Goal: Answer question/provide support: Share knowledge or assist other users

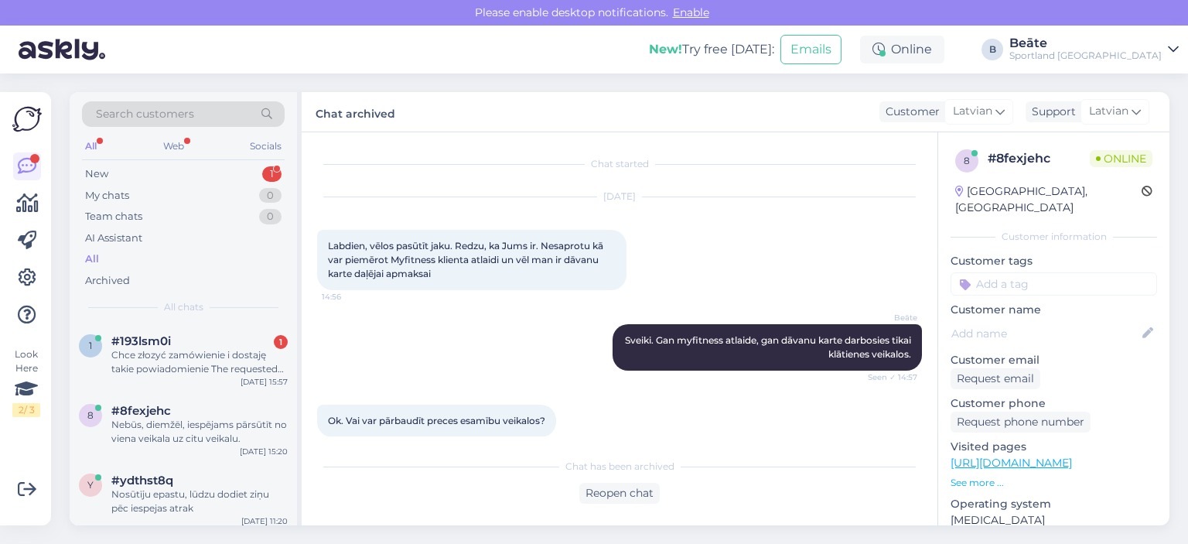
scroll to position [453, 0]
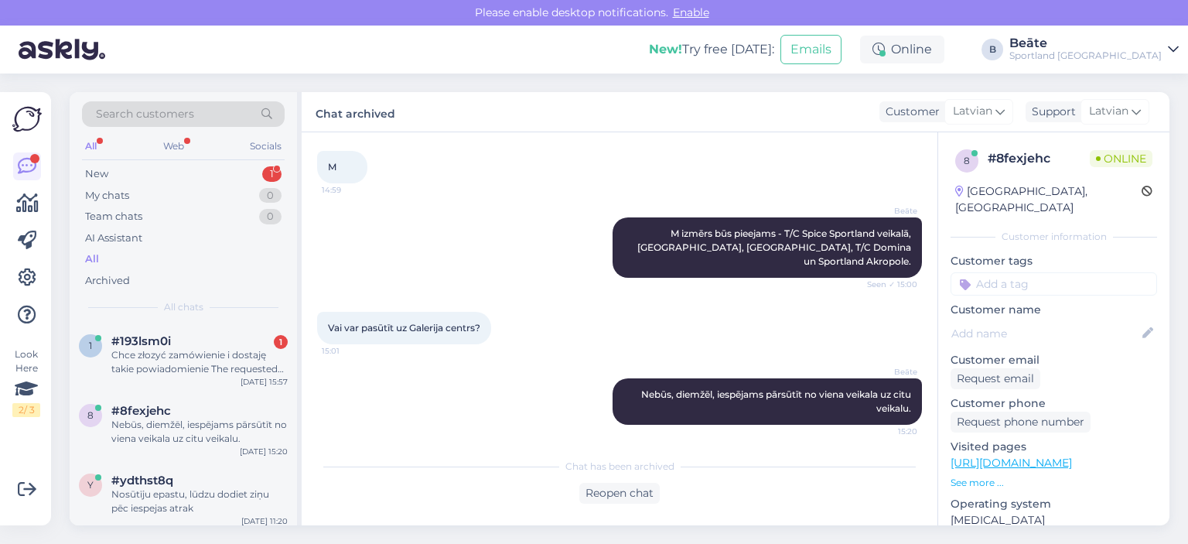
click at [198, 362] on div "Chce złozyć zamówienie i dostaję takie powiadomienie The requested qty is not a…" at bounding box center [199, 362] width 176 height 28
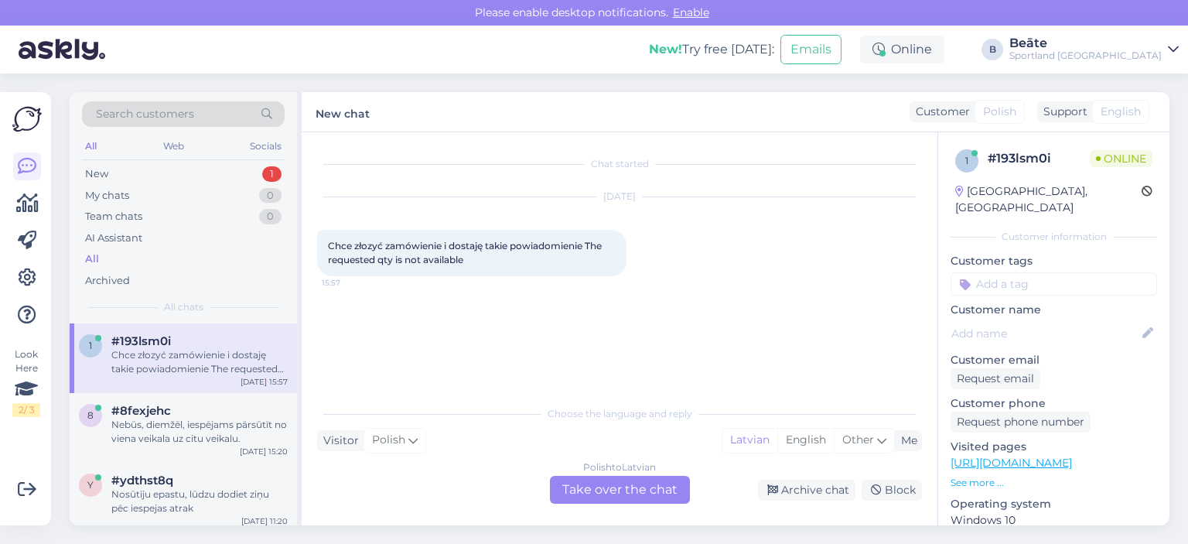
click at [619, 483] on div "Polish to Latvian Take over the chat" at bounding box center [620, 490] width 140 height 28
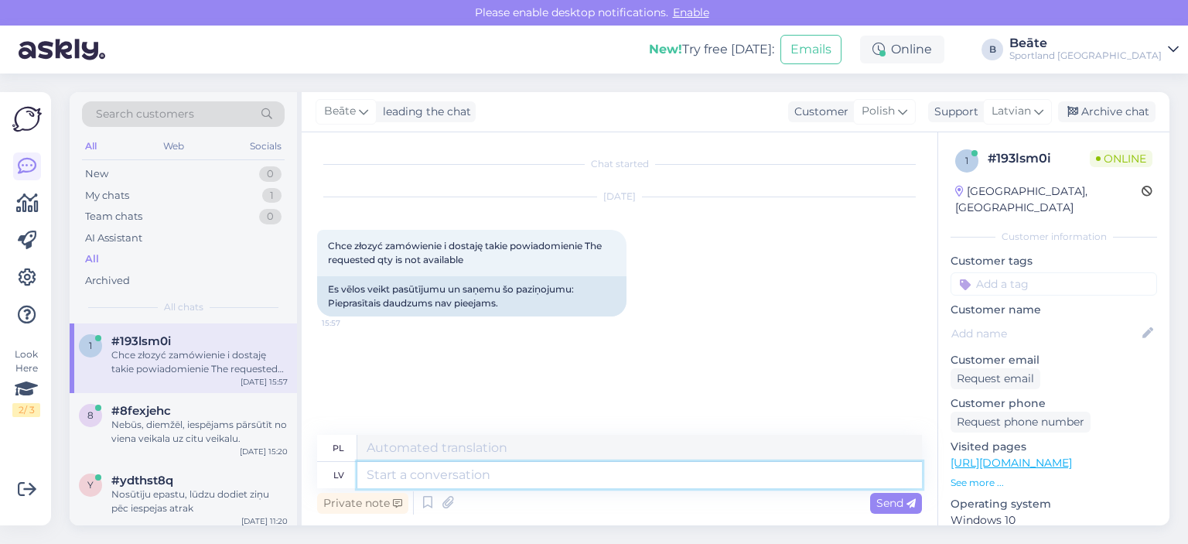
click at [528, 470] on textarea at bounding box center [639, 475] width 565 height 26
type textarea "Sveiki, t"
type textarea "Cześć,"
type textarea "Sveiki, tas"
type textarea "Cześć, to"
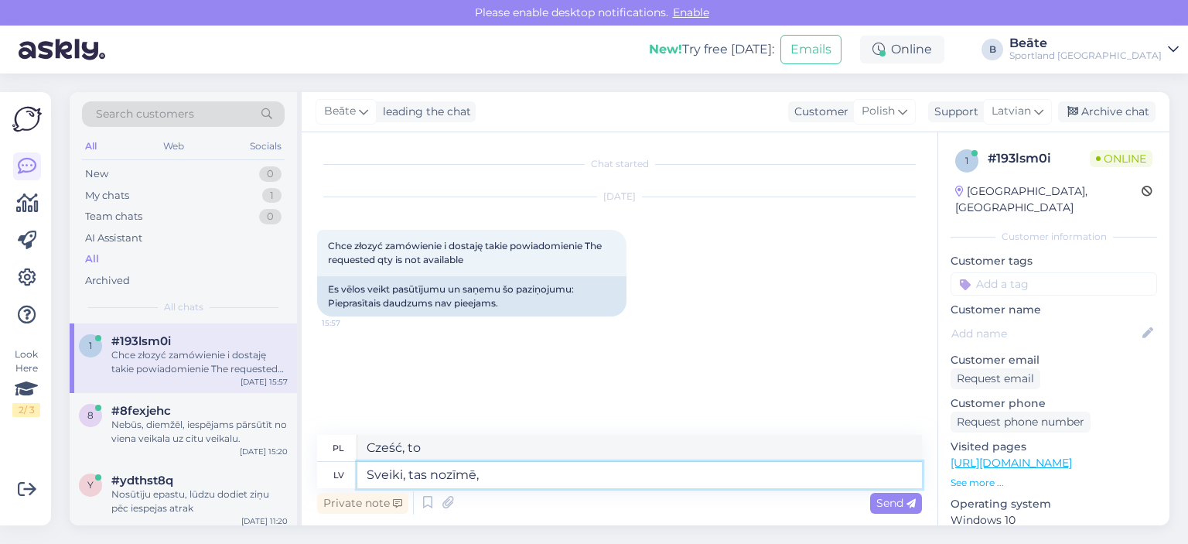
type textarea "Sveiki, tas nozīmē, k"
type textarea "Cześć, to znaczy,"
type textarea "Sveiki, tas nozīmē, ka, ie"
type textarea "Cześć, to znaczy, że,"
type textarea "Sveiki, tas nozīmē, ka, iespējams,"
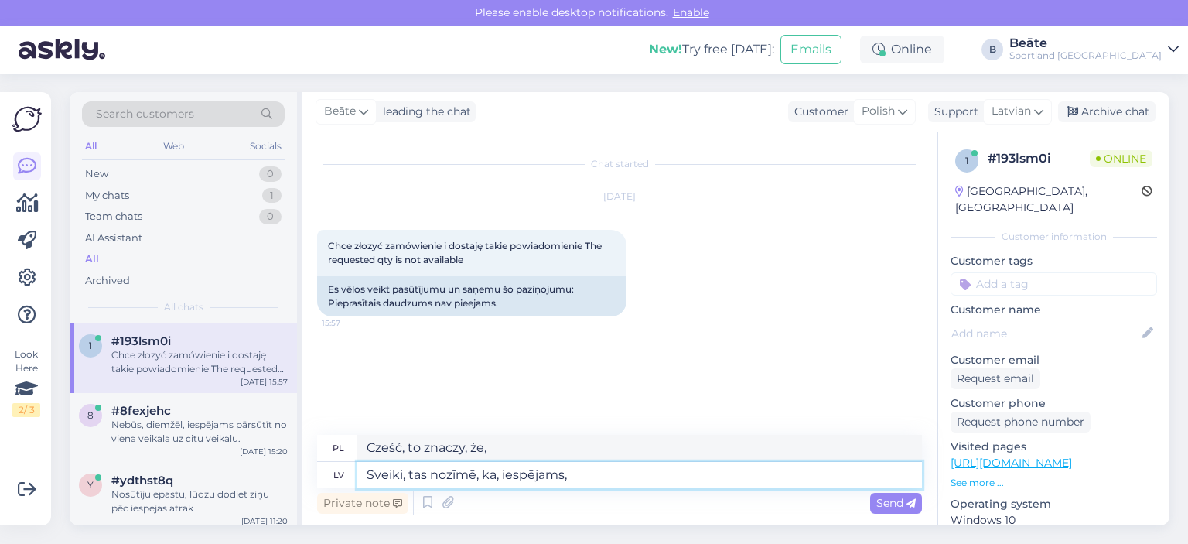
type textarea "Cześć, to oznacza, że ​​być może"
type textarea "Sveiki, tas nozīmē, ka, iespējams, izvēlētā pre"
type textarea "Witaj, to znaczy, że wybrany jest prawdopodobnie"
type textarea "Sveiki, tas nozīmē, ka, iespējams, izvēlētā prece va"
type textarea "Witaj, oznacza to, że wybrany element prawdopodobnie jest"
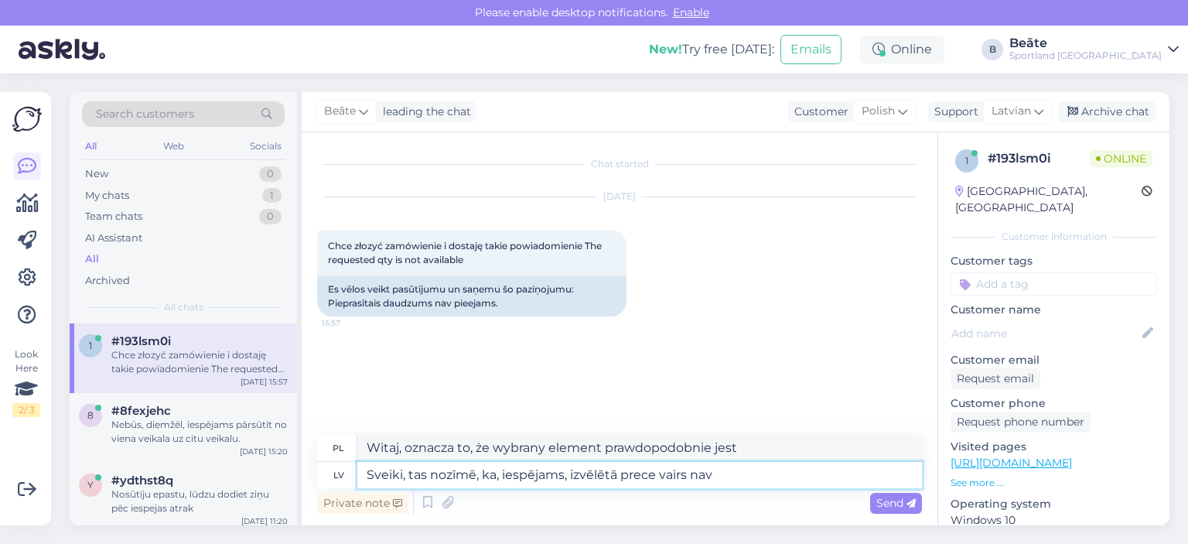
type textarea "Sveiki, tas nozīmē, ka, iespējams, izvēlētā prece vairs nav"
type textarea "Witaj, oznacza to, że wybrany produkt prawdopodobnie nie jest już dostępny."
type textarea "Sveiki, tas nozīmē, ka, iespējams, izvēlētā prece vairs nav pieejama un sis"
type textarea "Witaj, oznacza to, że wybrany przedmiot prawdopodobnie nie jest już dostępny i"
type textarea "Sveiki, tas nozīmē, ka, iespējams, izvēlētā prece vairs nav pieejama un sistēma…"
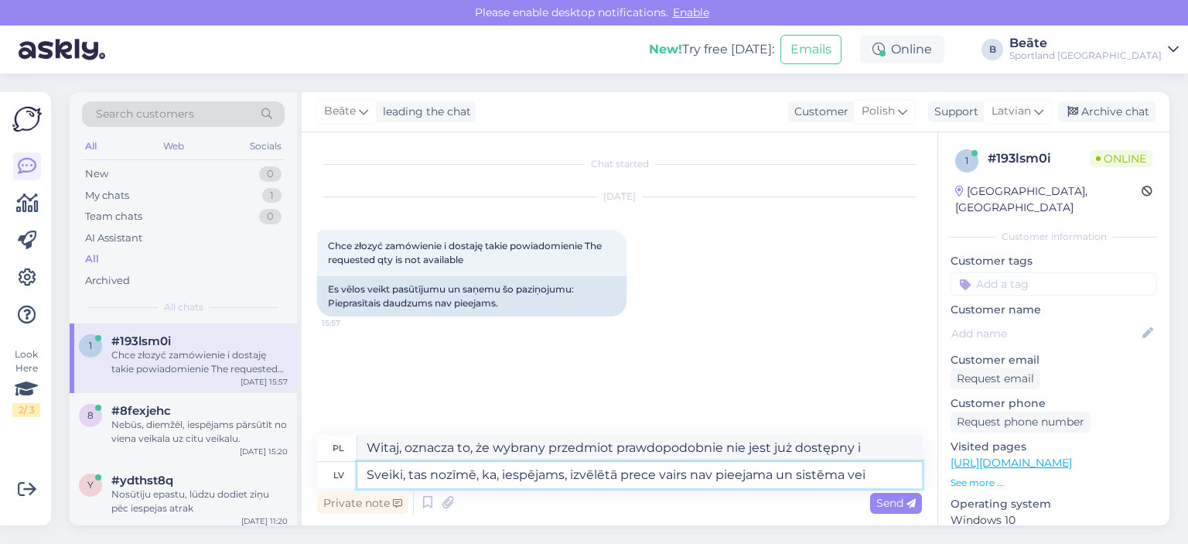
type textarea "Witaj, oznacza to, że wybrany przedmiot prawdopodobnie nie jest już dostępny i …"
type textarea "Sveiki, tas nozīmē, ka, iespējams, izvēlētā prece vairs nav pieejama un sistēma…"
type textarea "Witaj, oznacza to, że wybrany element prawdopodobnie nie jest już dostępny i sy…"
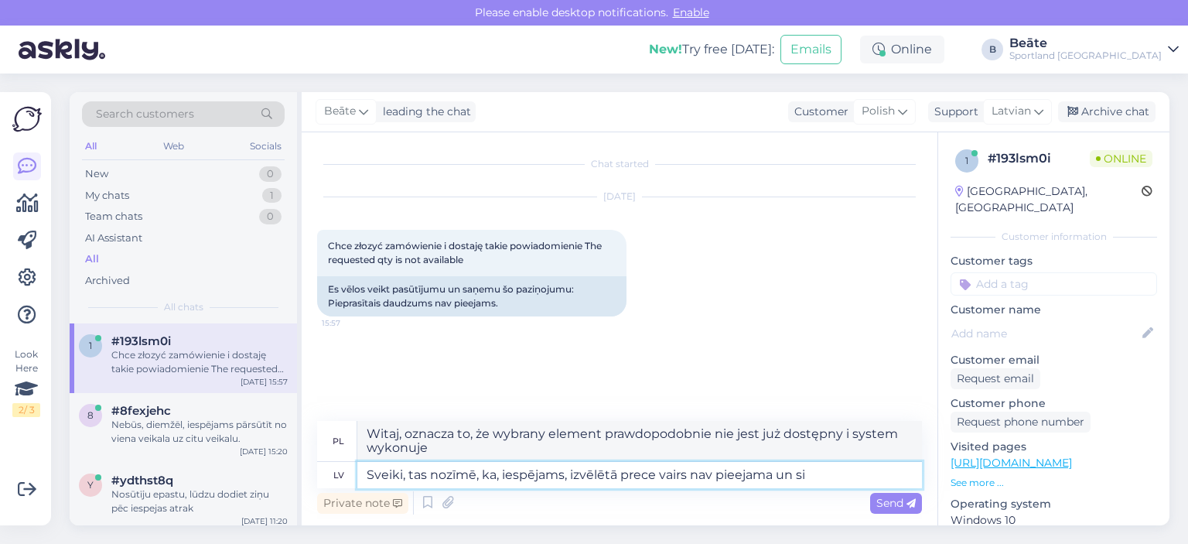
type textarea "Sveiki, tas nozīmē, ka, iespējams, izvēlētā prece vairs nav pieejama un s"
type textarea "Witaj, oznacza to, że wybrany przedmiot prawdopodobnie nie jest już dostępny i …"
type textarea "Sveiki, tas nozīmē, ka, iespējams, izvēlētā prece vairs nav pieejama u"
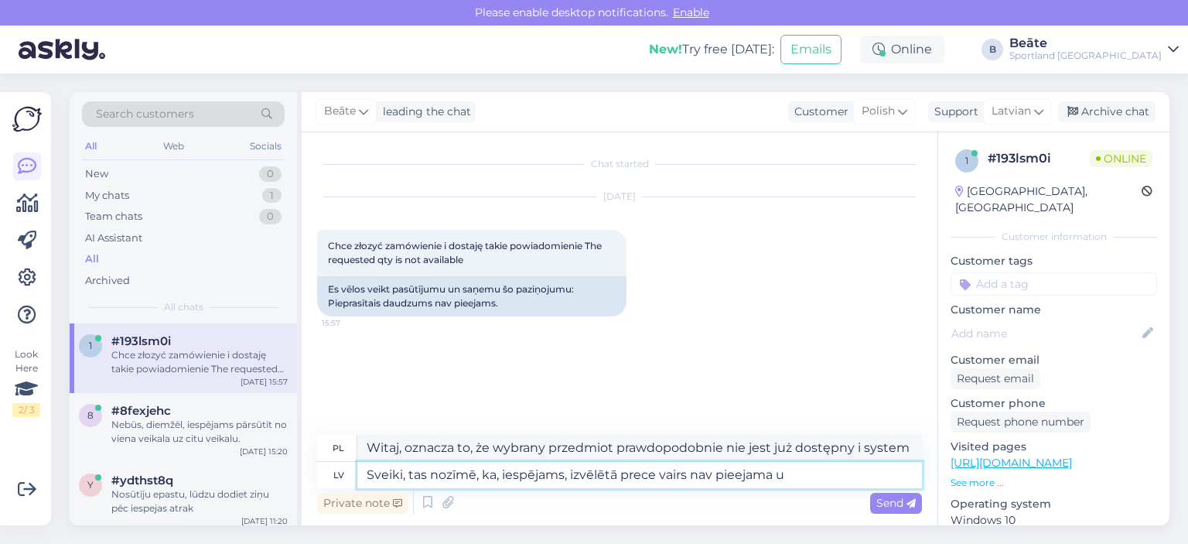
type textarea "Witaj, oznacza to, że wybrany przedmiot prawdopodobnie nie jest już dostępny i"
type textarea "Sveiki, tas nozīmē, ka, iespējams, izvēlētā prece vairs nav pieejama"
type textarea "Witaj, oznacza to, że wybrany produkt prawdopodobnie nie jest już dostępny."
type textarea "Sveiki, tas nozīmē, ka, iespējams, izvēlētā prece vairs nav pieejama. Prece uz"
type textarea "Witaj, oznacza to, że wybrany produkt prawdopodobnie nie jest już dostępny. Pro…"
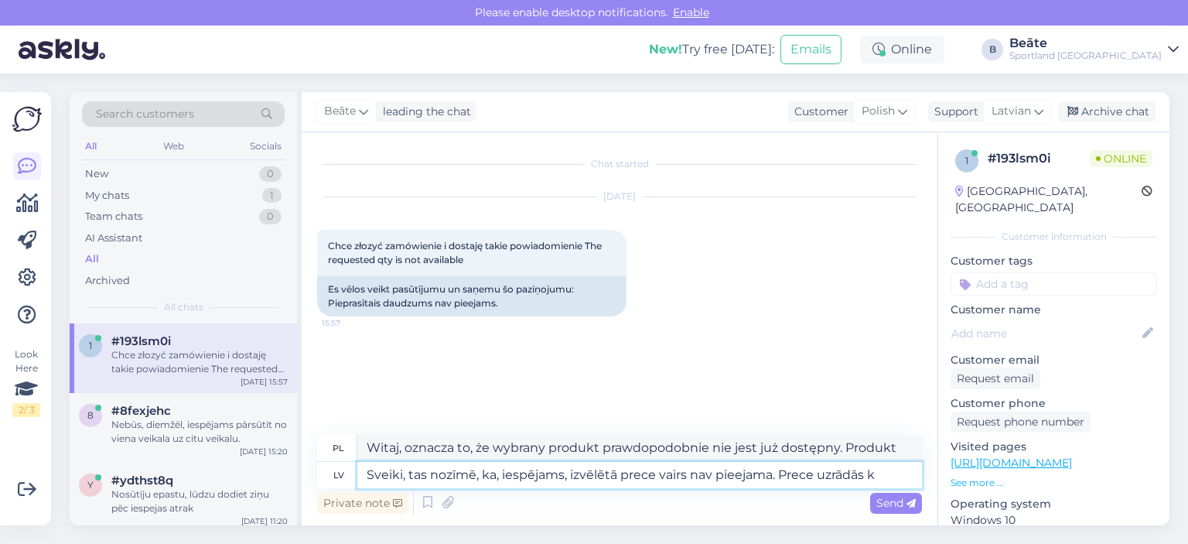
type textarea "Sveiki, tas nozīmē, ka, iespējams, izvēlētā prece vairs nav pieejama. Prece uzr…"
type textarea "Witaj, oznacza to, że wybrany produkt prawdopodobnie nie jest już dostępny. Pro…"
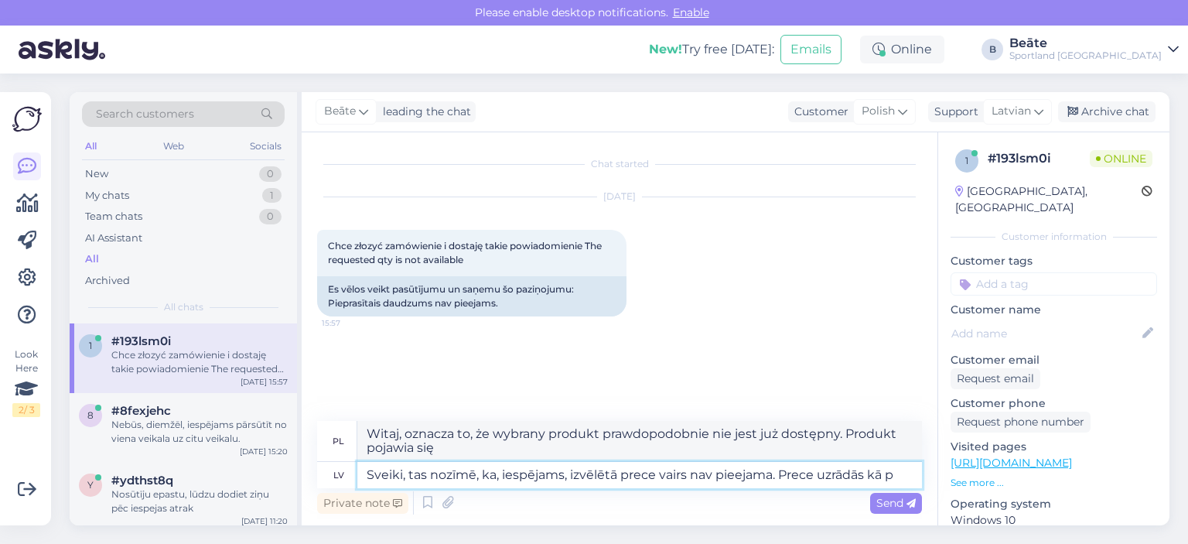
type textarea "Sveiki, tas nozīmē, ka, iespējams, izvēlētā prece vairs nav pieejama. Prece uzr…"
type textarea "Witaj, oznacza to, że wybrany produkt prawdopodobnie nie jest już dostępny. Pro…"
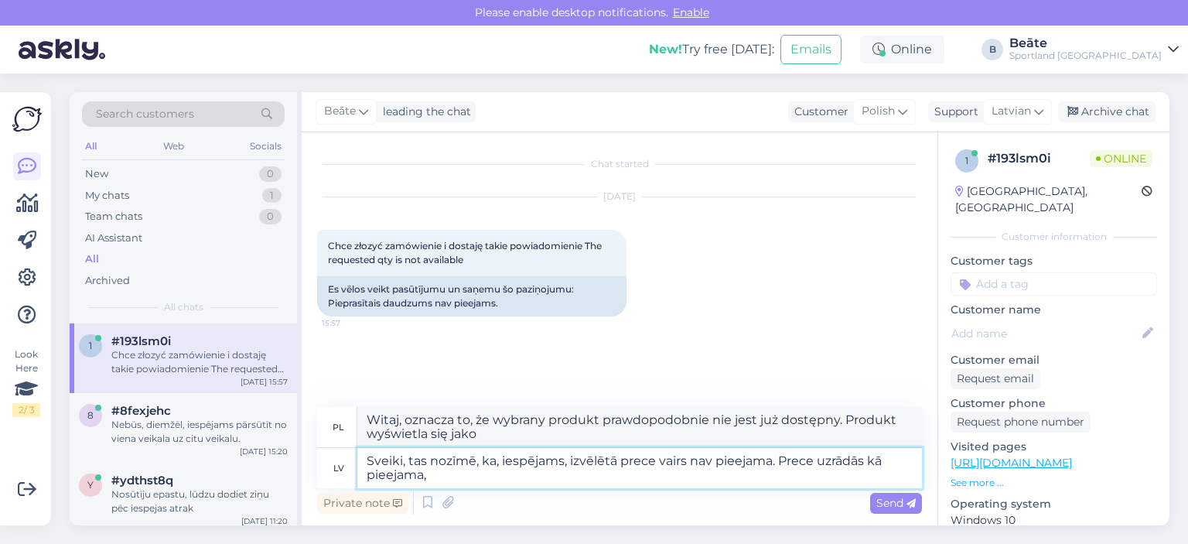
type textarea "Sveiki, tas nozīmē, ka, iespējams, izvēlētā prece vairs nav pieejama. Prece uzr…"
type textarea "Witaj, oznacza to, że wybrany przedmiot prawdopodobnie nie jest już dostępny. P…"
type textarea "Sveiki, tas nozīmē, ka, iespējams, izvēlētā prece vairs nav pieejama. Prece uzr…"
type textarea "Witaj, oznacza to, że wybrany przedmiot prawdopodobnie nie jest już dostępny. P…"
type textarea "Sveiki, tas nozīmē, ka, iespējams, izvēlētā prece vairs nav pieejama. Prece uzr…"
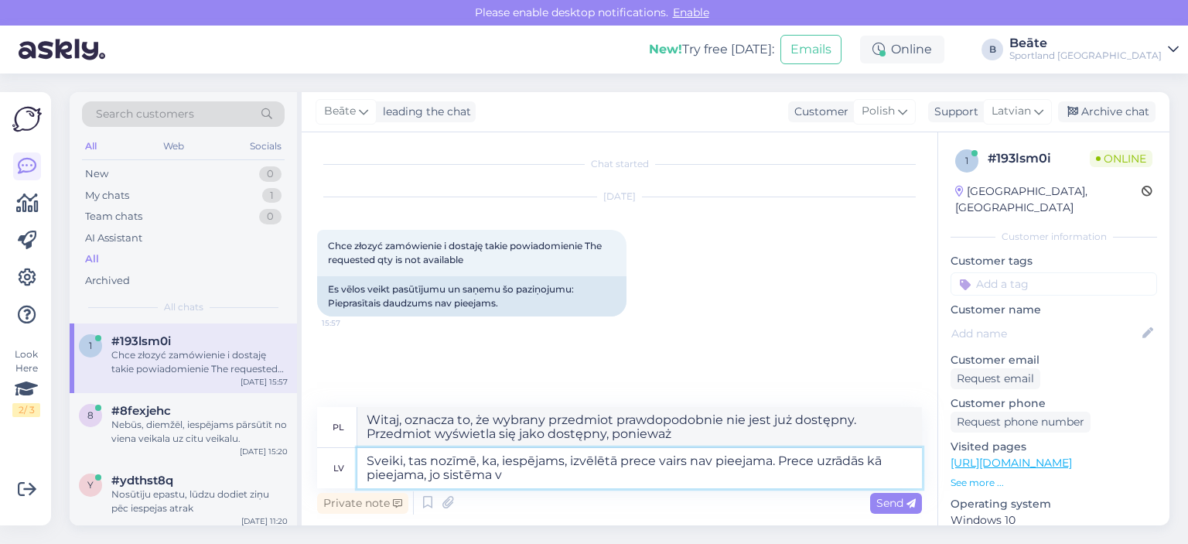
type textarea "Witaj, oznacza to, że wybrany przedmiot prawdopodobnie nie jest już dostępny. P…"
type textarea "Sveiki, tas nozīmē, ka, iespējams, izvēlētā prece vairs nav pieejama. Prece uzr…"
type textarea "Witaj, oznacza to, że wybrany przedmiot prawdopodobnie nie jest już dostępny. P…"
type textarea "Sveiki, tas nozīmē, ka, iespējams, izvēlētā prece vairs nav pieejama. Prece uzr…"
type textarea "Witaj, oznacza to, że wybrany przedmiot prawdopodobnie nie jest już dostępny. P…"
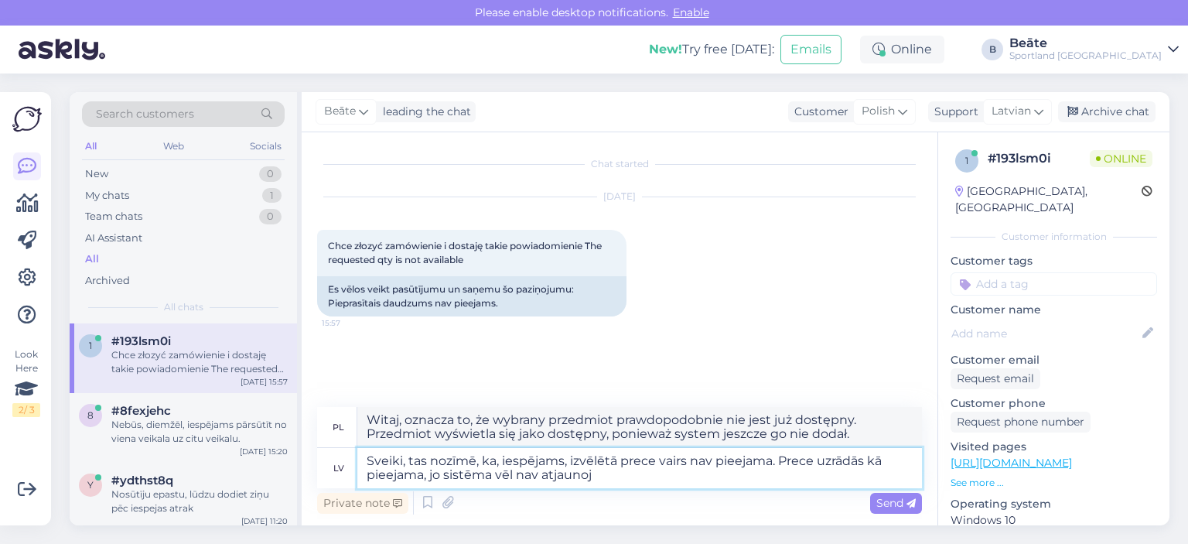
type textarea "Sveiki, tas nozīmē, ka, iespējams, izvēlētā prece vairs nav pieejama. Prece uzr…"
type textarea "Witaj, oznacza to, że wybrany produkt prawdopodobnie nie jest już dostępny. Pro…"
type textarea "Sveiki, tas nozīmē, ka, iespējams, izvēlētā prece vairs nav pieejama. Prece uzr…"
type textarea "Witaj, oznacza to, że wybrany przedmiot prawdopodobnie nie jest już dostępny. P…"
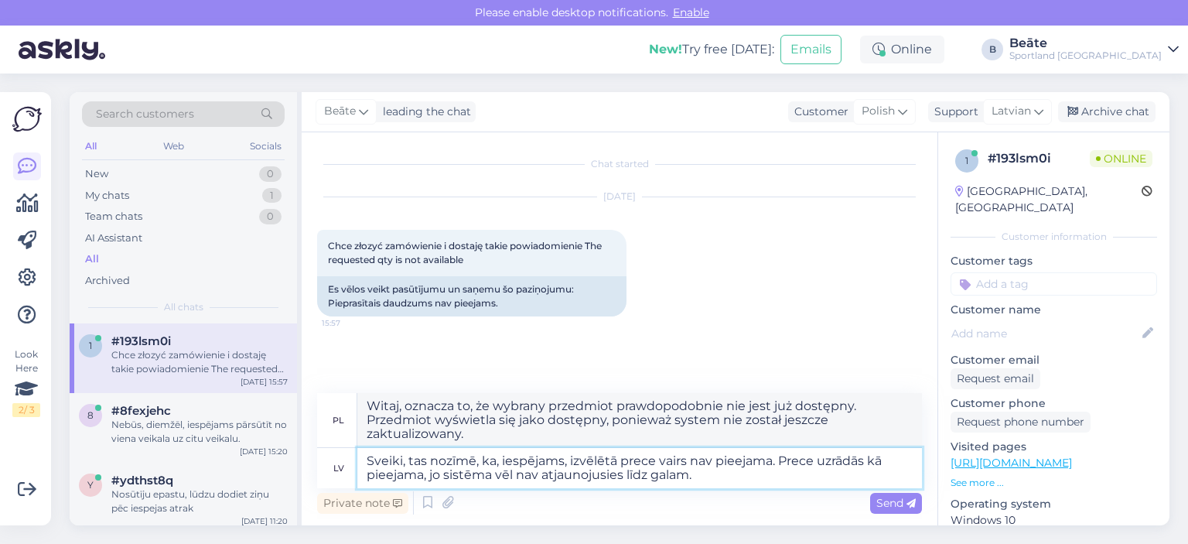
type textarea "Sveiki, tas nozīmē, ka, iespējams, izvēlētā prece vairs nav pieejama. Prece uzr…"
type textarea "Witaj, oznacza to, że wybrany produkt prawdopodobnie nie jest już dostępny. Pro…"
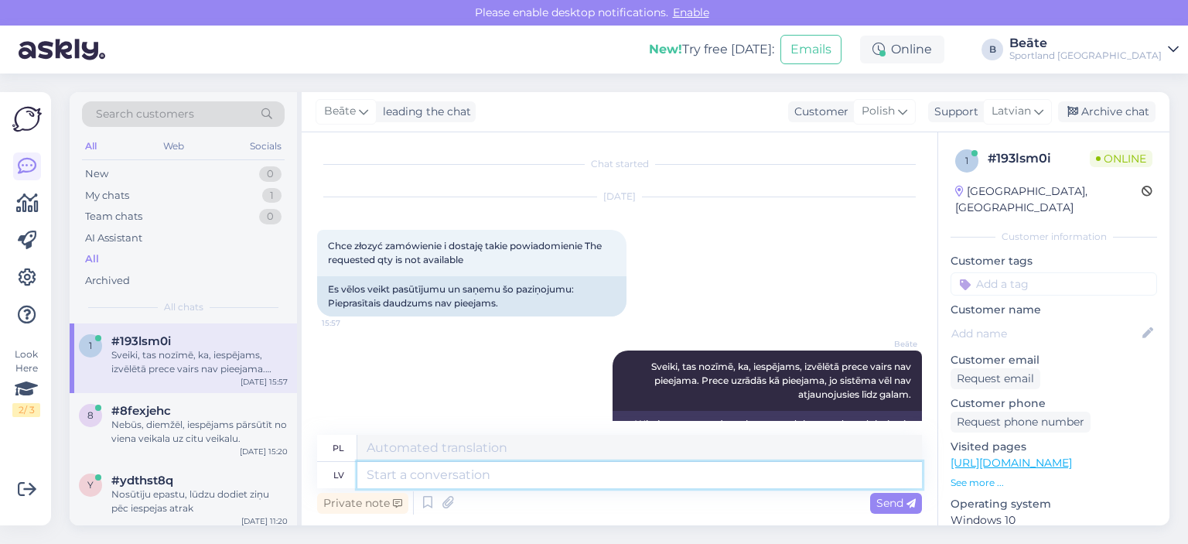
scroll to position [60, 0]
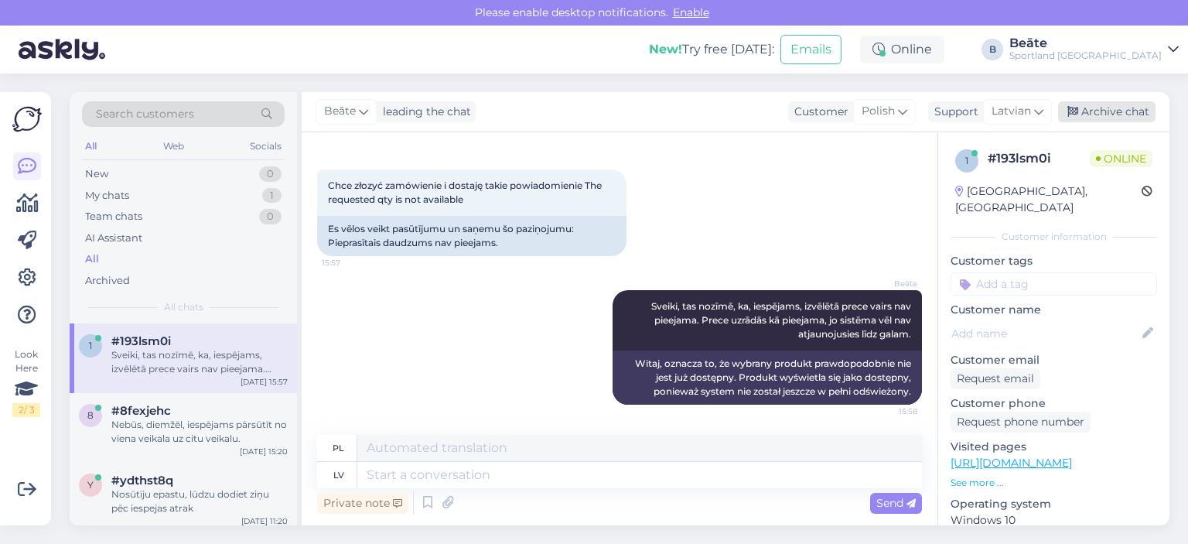
click at [1112, 111] on div "Archive chat" at bounding box center [1106, 111] width 97 height 21
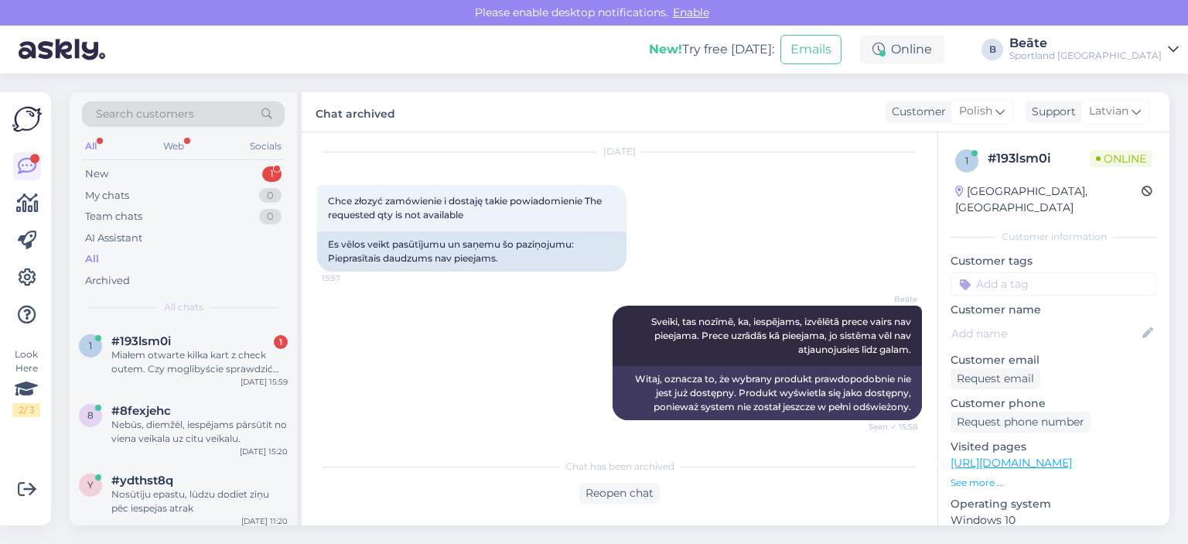
scroll to position [166, 0]
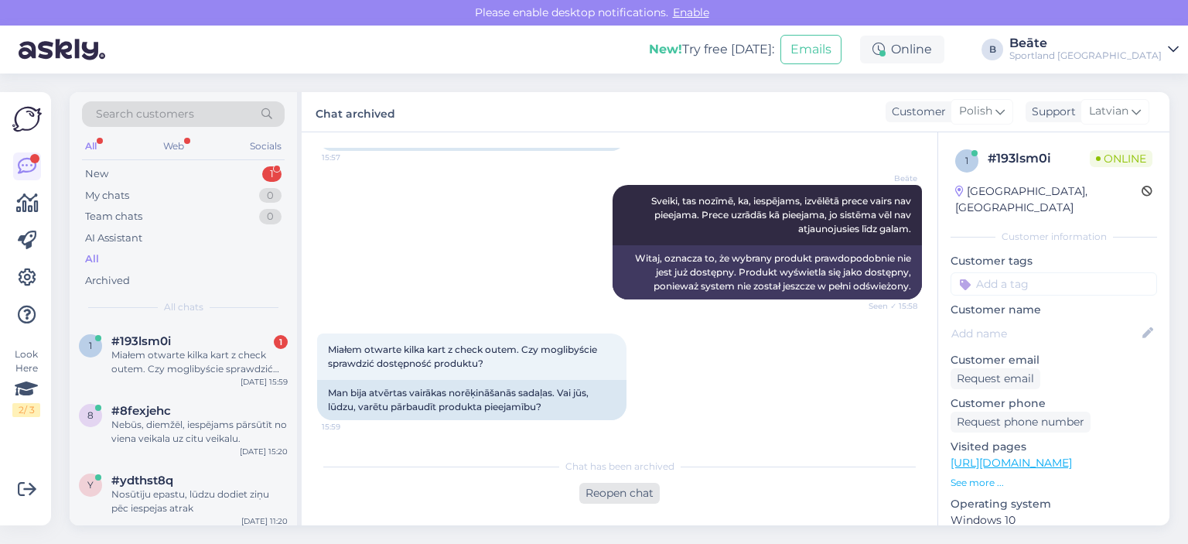
click at [634, 490] on div "Reopen chat" at bounding box center [619, 493] width 80 height 21
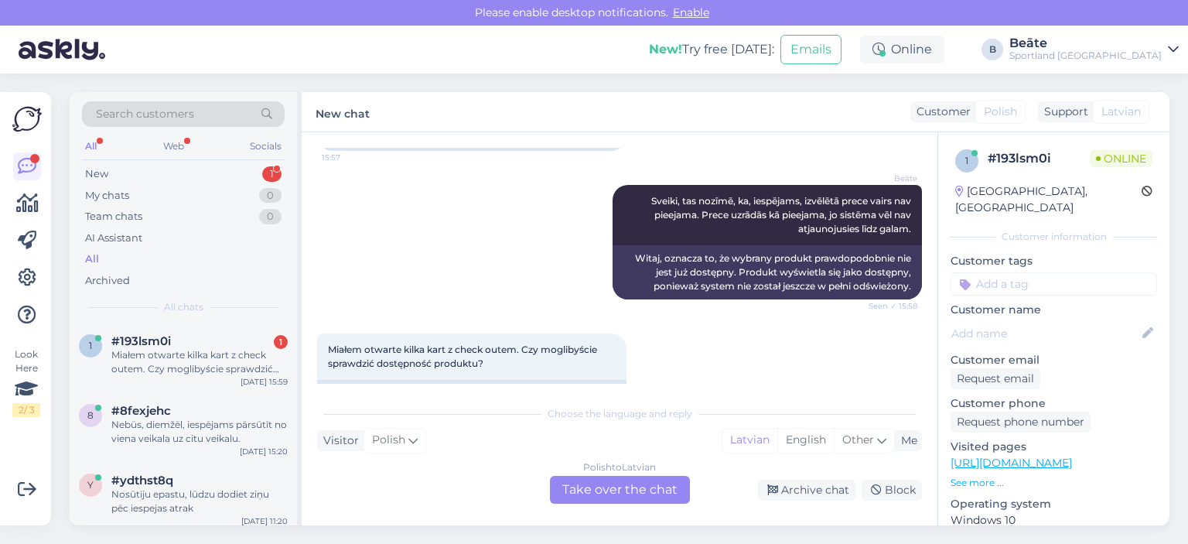
click at [634, 490] on div "Polish to Latvian Take over the chat" at bounding box center [620, 490] width 140 height 28
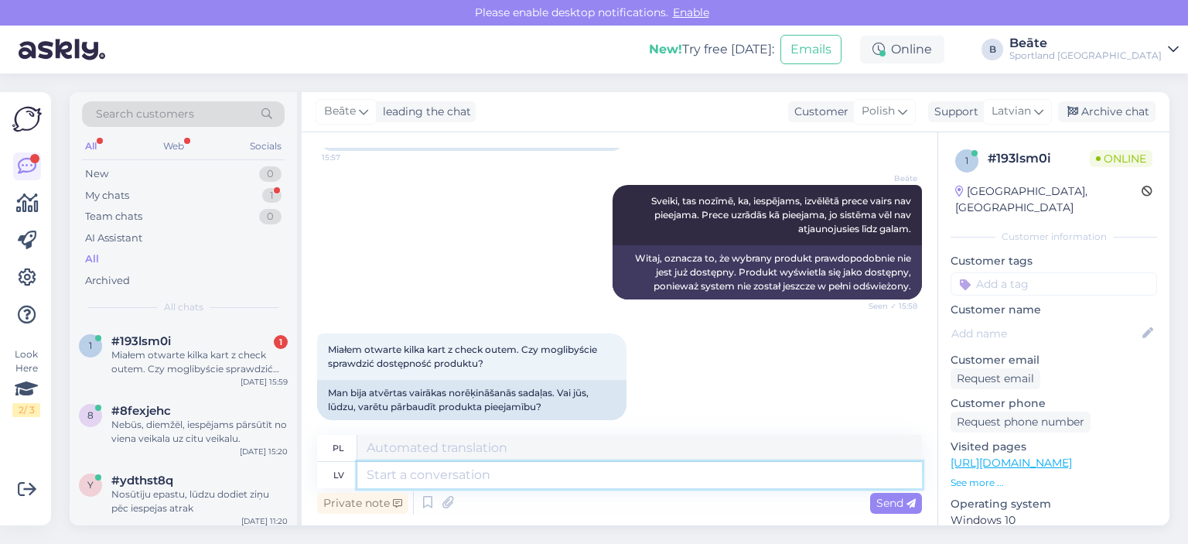
click at [634, 483] on textarea at bounding box center [639, 475] width 565 height 26
type textarea "Kāds i"
type textarea "Ktoś"
type textarea "Kāds ir"
type textarea "Co to jest"
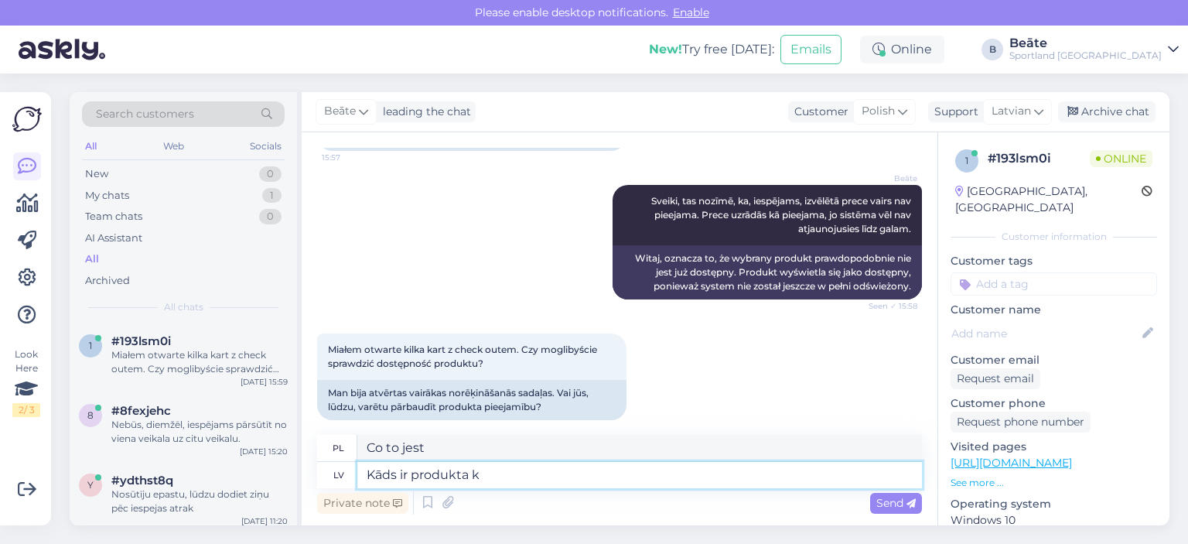
type textarea "Kāds ir produkta ko"
type textarea "Jaki jest produkt?"
type textarea "Kāds ir produkta kods?"
type textarea "Jaki jest kod produktu?"
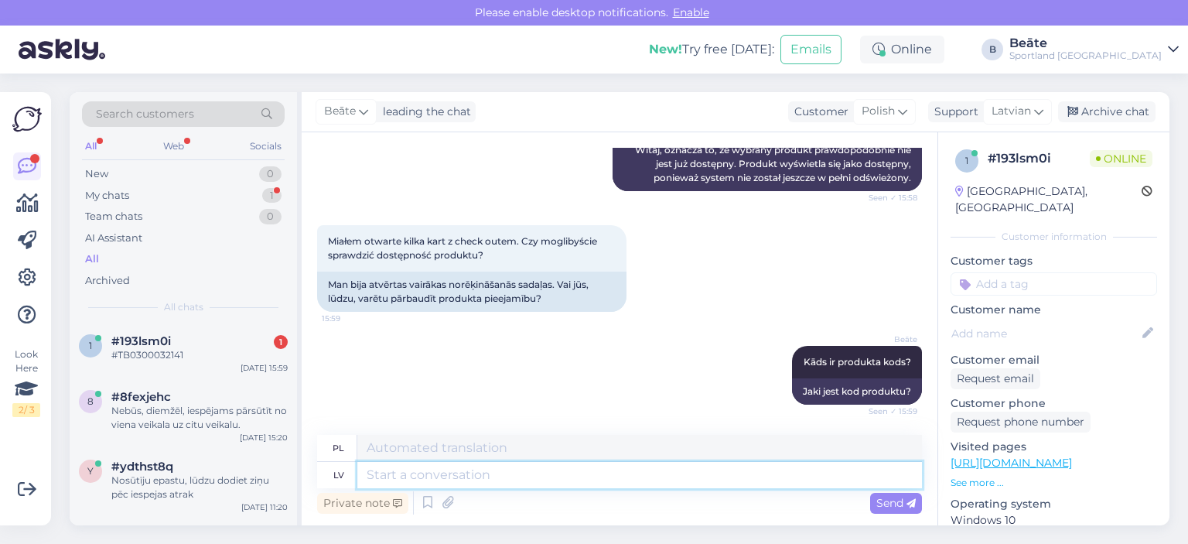
scroll to position [367, 0]
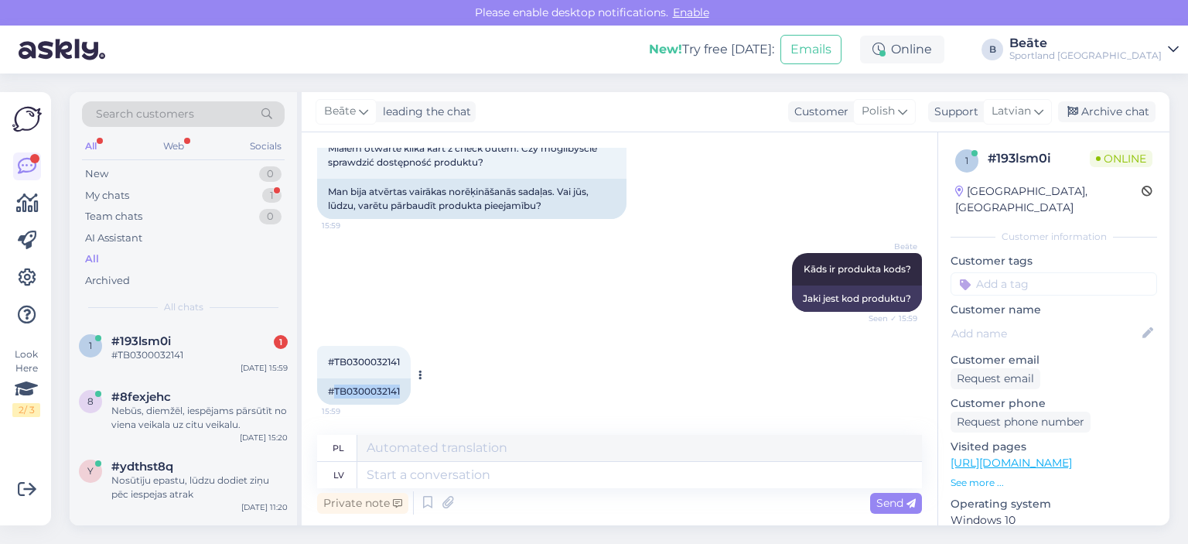
drag, startPoint x: 404, startPoint y: 388, endPoint x: 335, endPoint y: 391, distance: 68.9
click at [335, 391] on div "#TB0300032141" at bounding box center [364, 391] width 94 height 26
copy div "TB0300032141"
click at [450, 476] on textarea at bounding box center [639, 475] width 565 height 26
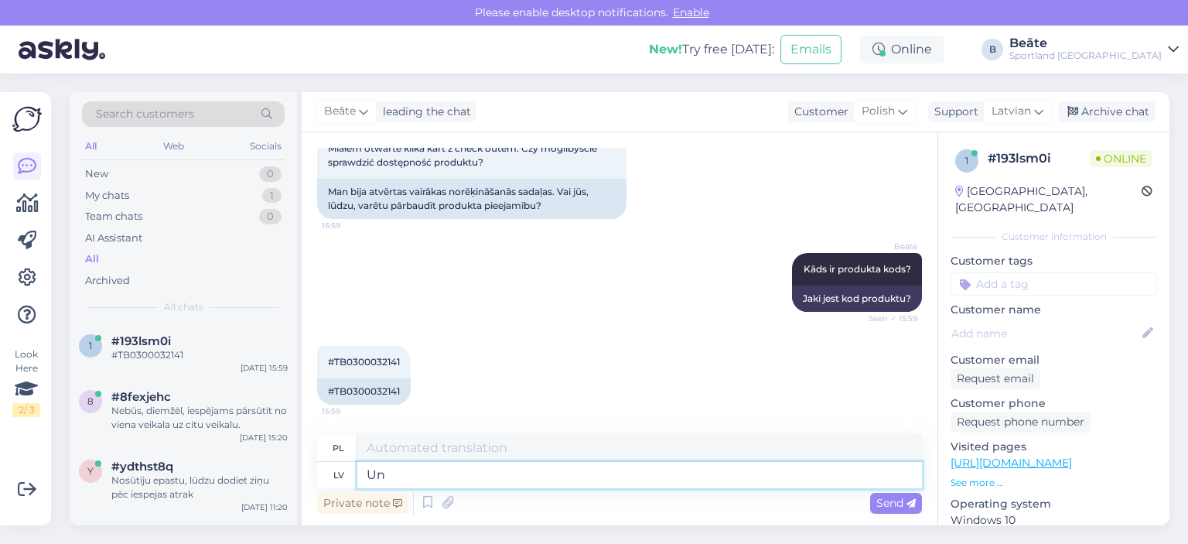
type textarea "Un"
type textarea "I"
type textarea "Un kurš i"
type textarea "A kto"
type textarea "Un kurš izmērs J"
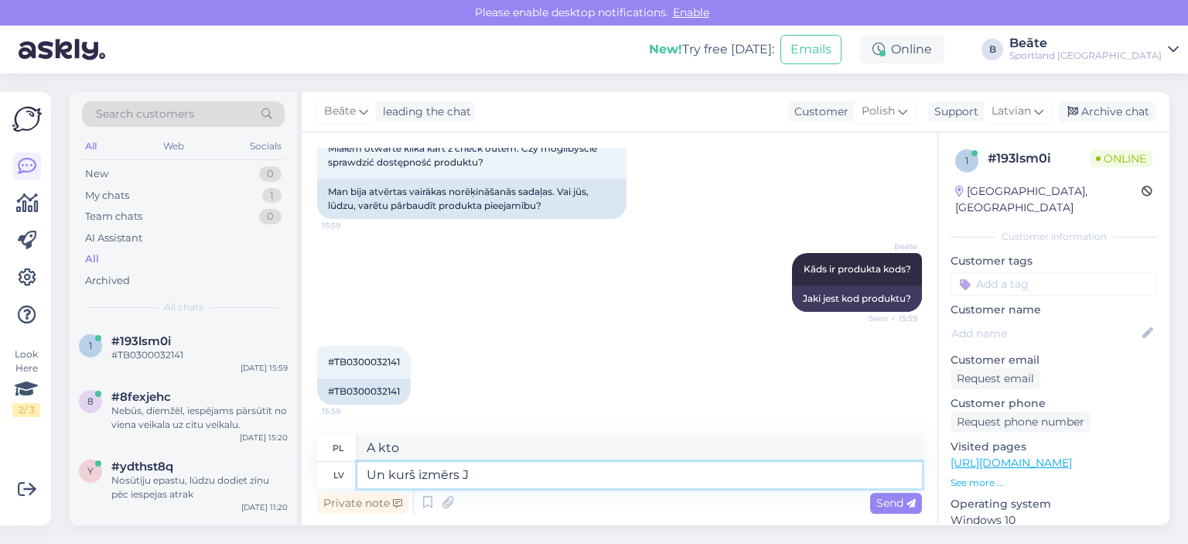
type textarea "A jaki rozmiar?"
type textarea "Un kurš izmērs Jums in"
type textarea "A jaki rozmiar będzie dla Ciebie odpowiedni?"
type textarea "Un kurš izmērs Jums interesē?"
type textarea "A jaki rozmiar Cię interesuje?"
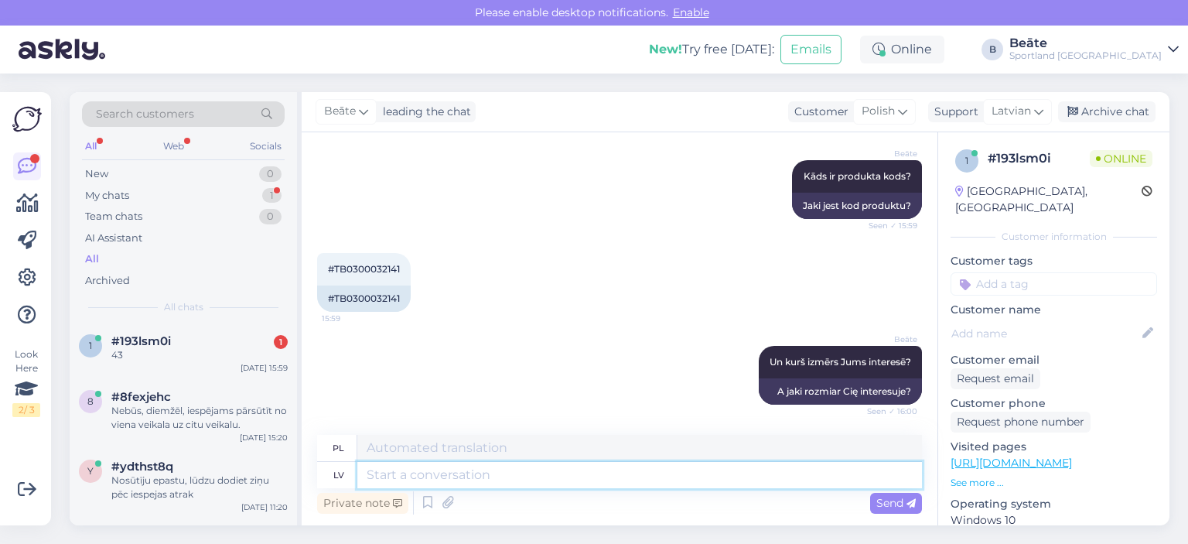
scroll to position [552, 0]
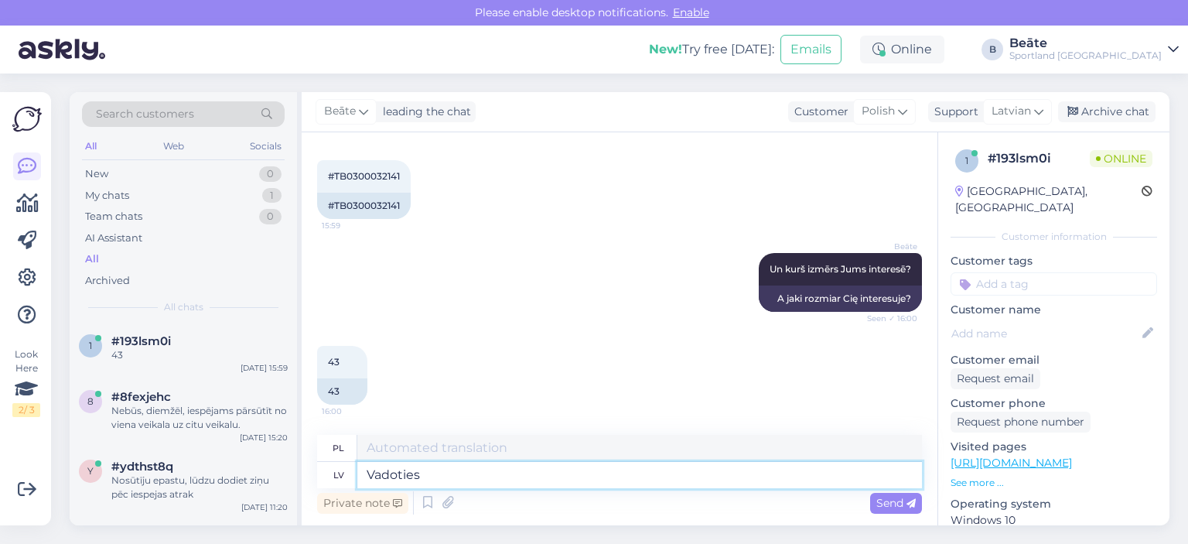
type textarea "Vadoties p"
type textarea "Prowadzony przez"
type textarea "Vadoties pēc sistēmā"
type textarea "Kierowany przez system"
type textarea "Vadoties pēc sistēmā pieejamās i"
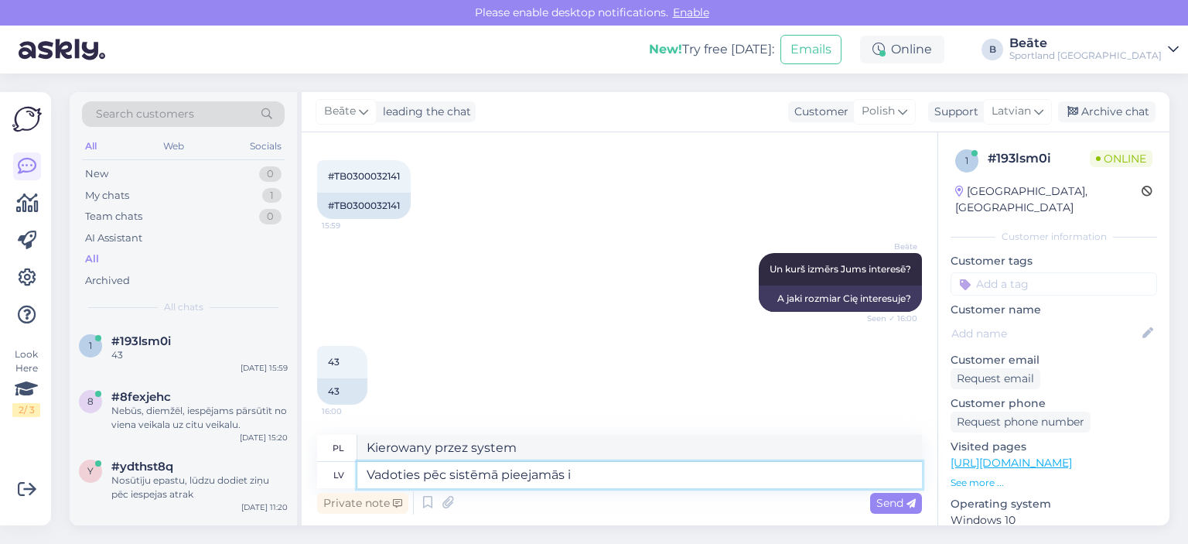
type textarea "Na podstawie informacji dostępnych w systemie"
type textarea "Vadoties pēc sistēmā pieejamās informācijas, re"
type textarea "Na podstawie informacji dostępnych w systemie,"
type textarea "Vadoties pēc sistēmā pieejamās informācijas, redzam, k"
type textarea "Na podstawie informacji dostępnych w systemie widzimy, że"
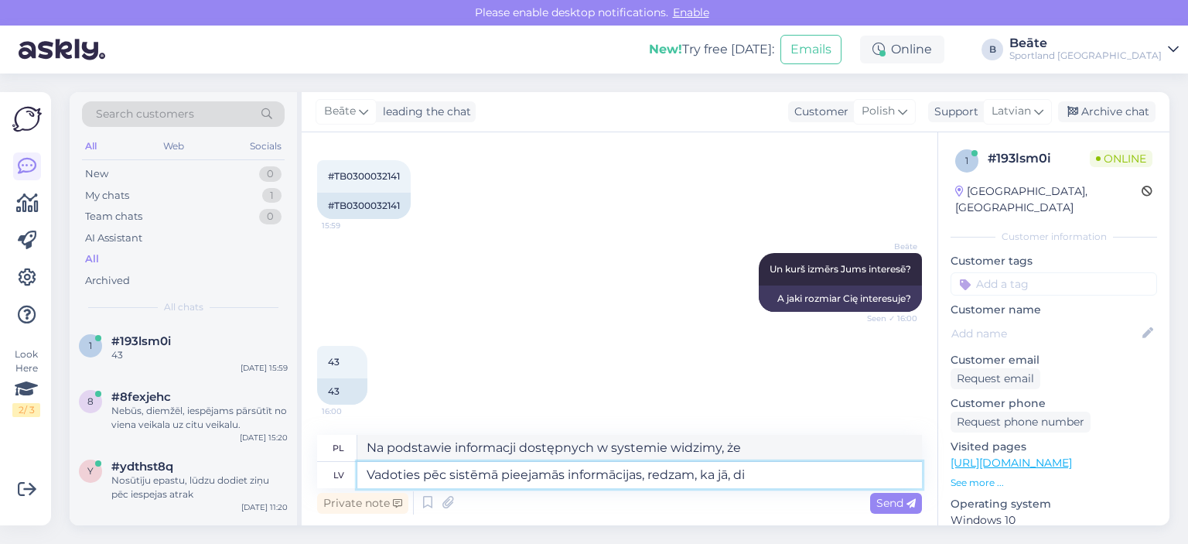
type textarea "Vadoties pēc sistēmā pieejamās informācijas, redzam, ka jā, die"
type textarea "Na podstawie informacji dostępnych w systemie widzimy, że tak,"
type textarea "Vadoties pēc sistēmā pieejamās informācijas, redzam, ka jā, diemžēl,"
type textarea "Na podstawie informacji dostępnych w systemie widzimy, że niestety tak,"
type textarea "Vadoties pēc sistēmā pieejamās informācijas, redzam, ka jā, diemžēl, 43"
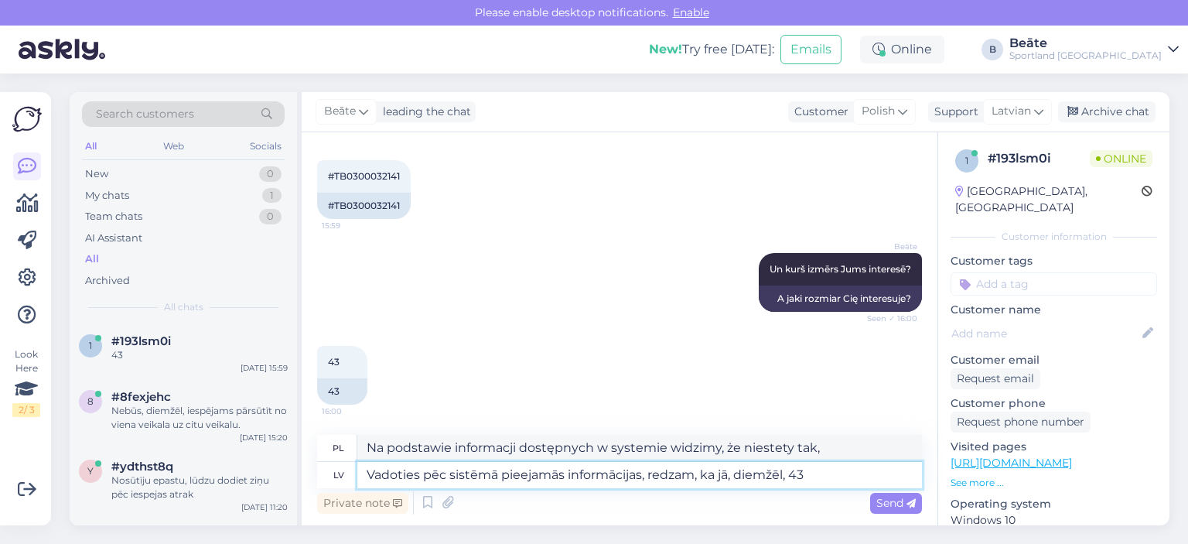
type textarea "Na podstawie informacji dostępnych w systemie widzimy, że niestety tak, 43"
type textarea "Vadoties pēc sistēmā pieejamās informācijas, redzam, ka jā, diemžēl, 43 izmērs š"
type textarea "Na podstawie informacji dostępnych w systemie widzimy, że niestety tak, rozmiar…"
type textarea "Vadoties pēc sistēmā pieejamās informācijas, redzam, ka jā, diemžēl, 43 izmērs …"
type textarea "Na podstawie informacji dostępnych w systemie widzimy, że niestety rozmiar 43 j…"
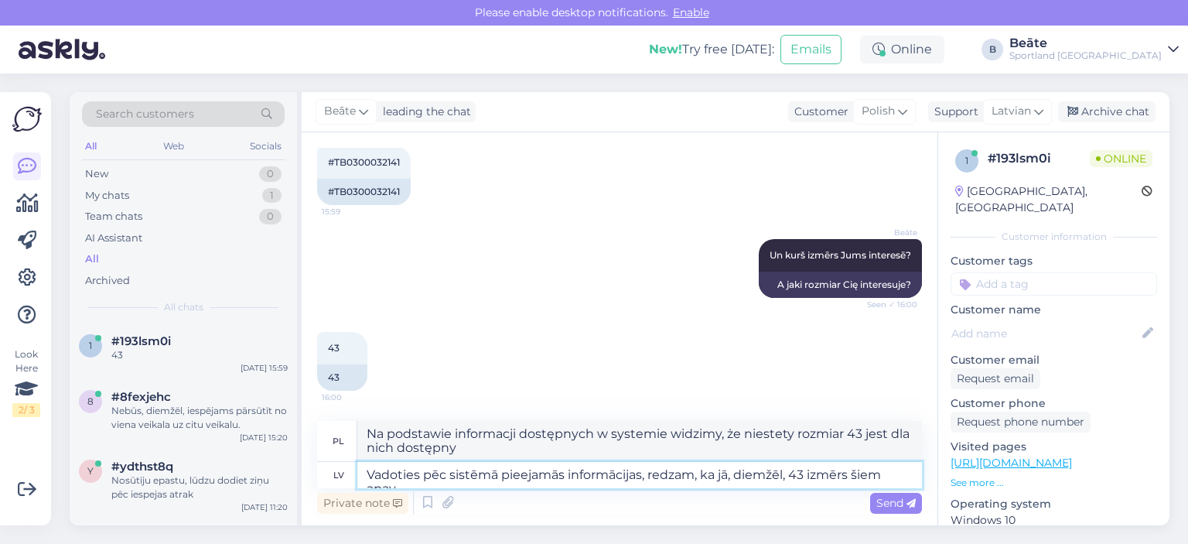
scroll to position [568, 0]
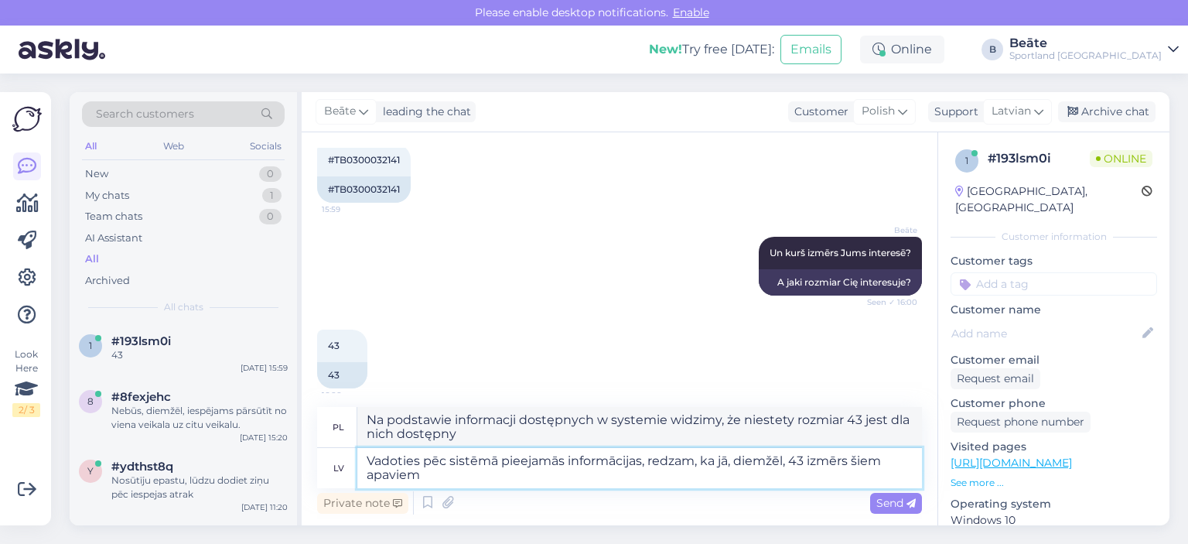
type textarea "Vadoties pēc sistēmā pieejamās informācijas, redzam, ka jā, diemžēl, 43 izmērs …"
type textarea "Na podstawie informacji dostępnych w systemie widzimy, że niestety rozmiar 43 j…"
type textarea "Vadoties pēc sistēmā pieejamās informācijas, redzam, ka jā, diemžēl, 43 izmērs …"
type textarea "Na podstawie informacji dostępnych w systemie widzimy, że niestety rozmiar 43 n…"
type textarea "Vadoties pēc sistēmā pieejamās informācijas, redzam, ka jā, diemžēl, 43 izmērs …"
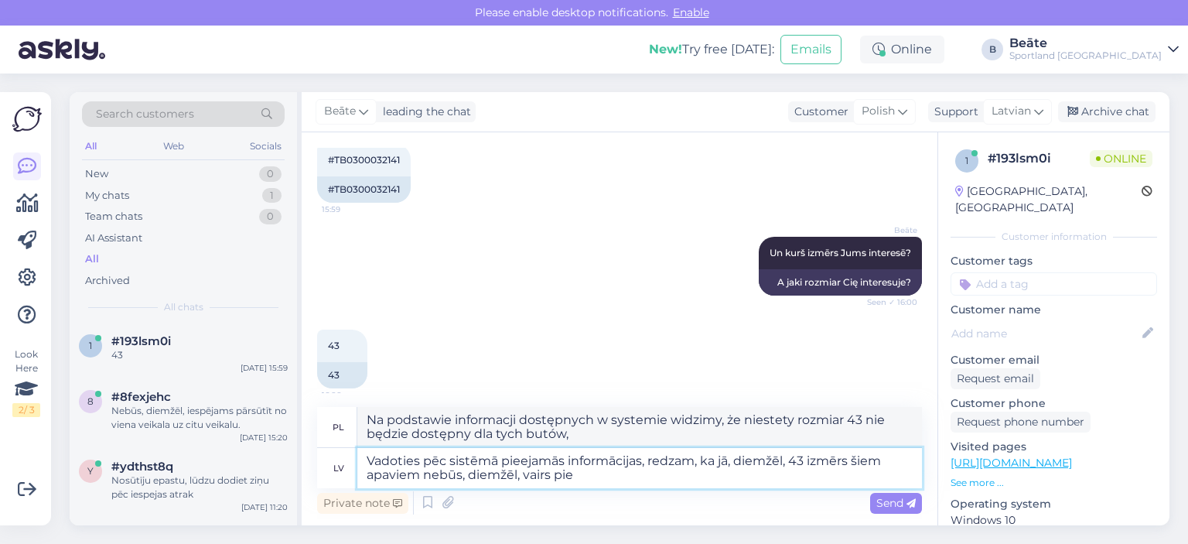
type textarea "Na podstawie informacji dostępnych w systemie widzimy, że niestety rozmiar 43 t…"
type textarea "Vadoties pēc sistēmā pieejamās informācijas, redzam, ka jā, diemžēl, 43 izmērs …"
type textarea "Na podstawie informacji dostępnych w systemie możemy stwierdzić, że niestety ro…"
type textarea "Vadoties pēc sistēmā pieejamās informācijas, redzam, ka jā, diemžēl, 43 izmērs …"
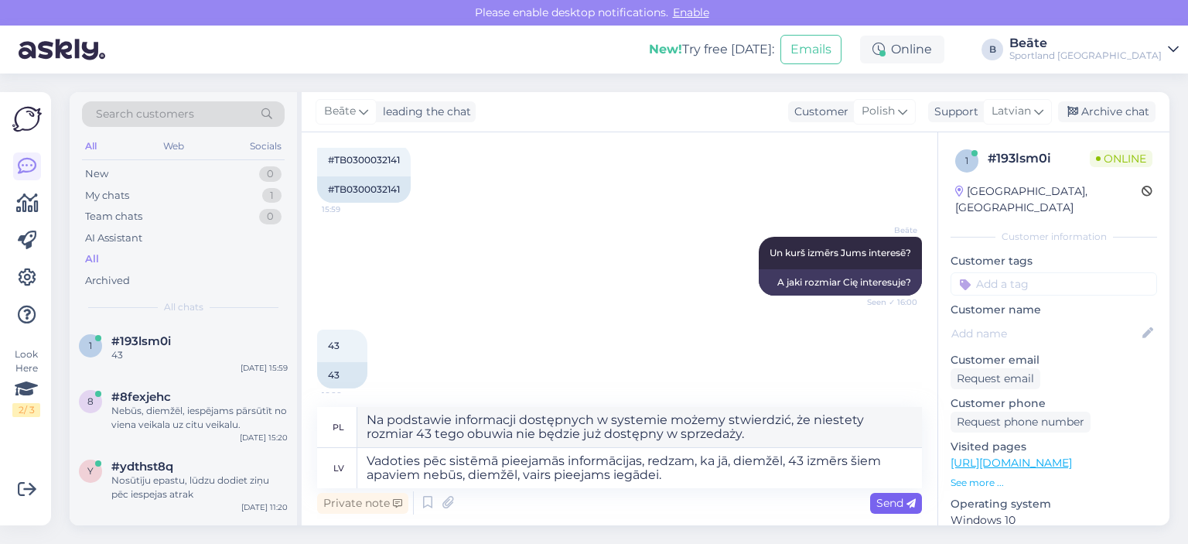
click at [879, 502] on span "Send" at bounding box center [895, 503] width 39 height 14
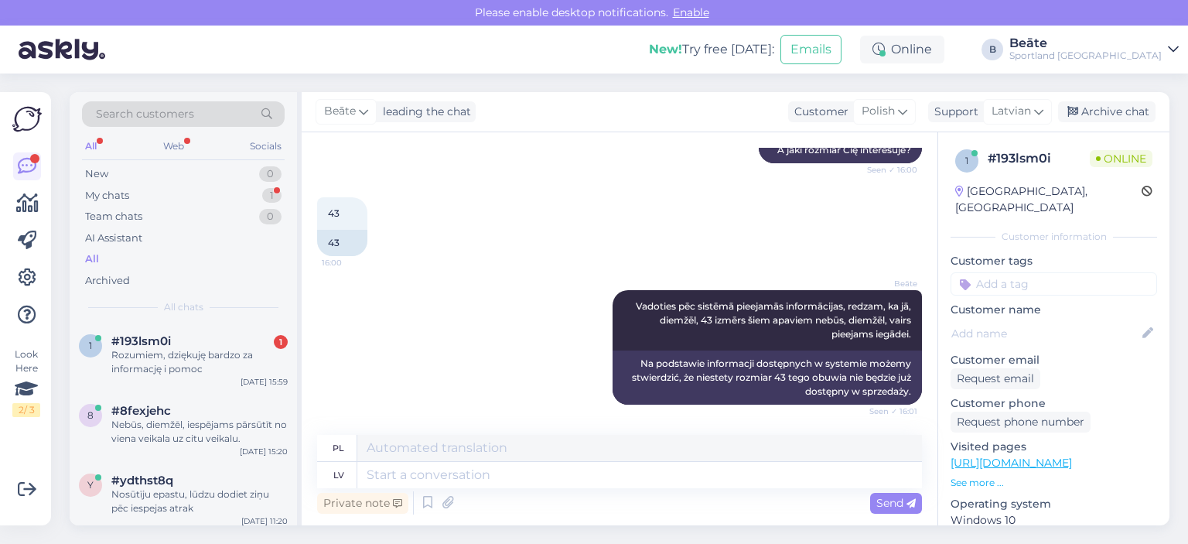
scroll to position [794, 0]
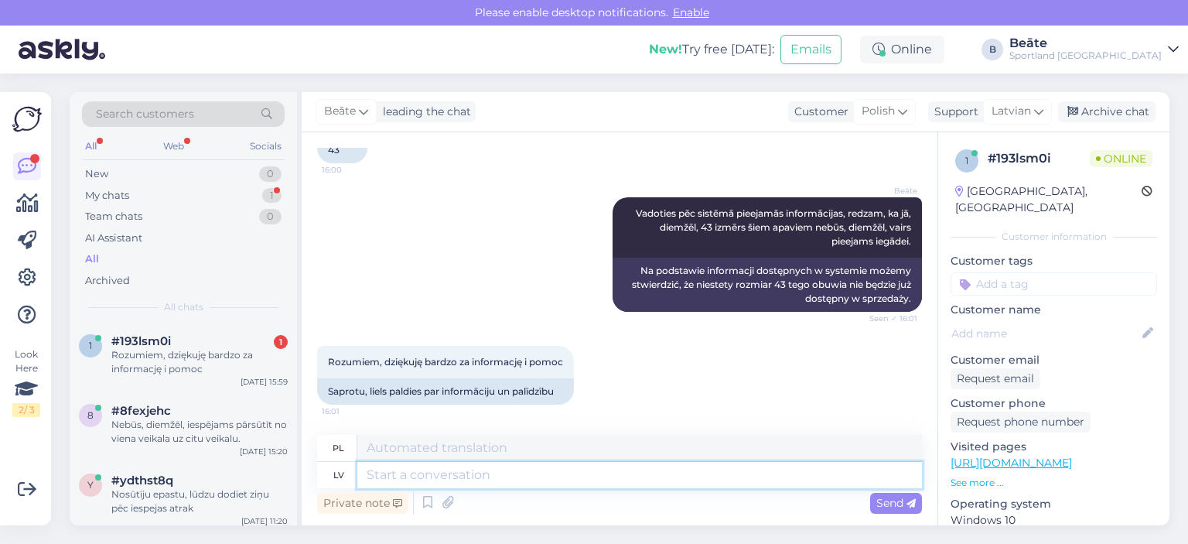
click at [603, 475] on textarea at bounding box center [639, 475] width 565 height 26
type textarea "[PERSON_NAME]"
type textarea "Ładny"
type textarea "Jauku Jums di"
type textarea "Miło mi cię poznać"
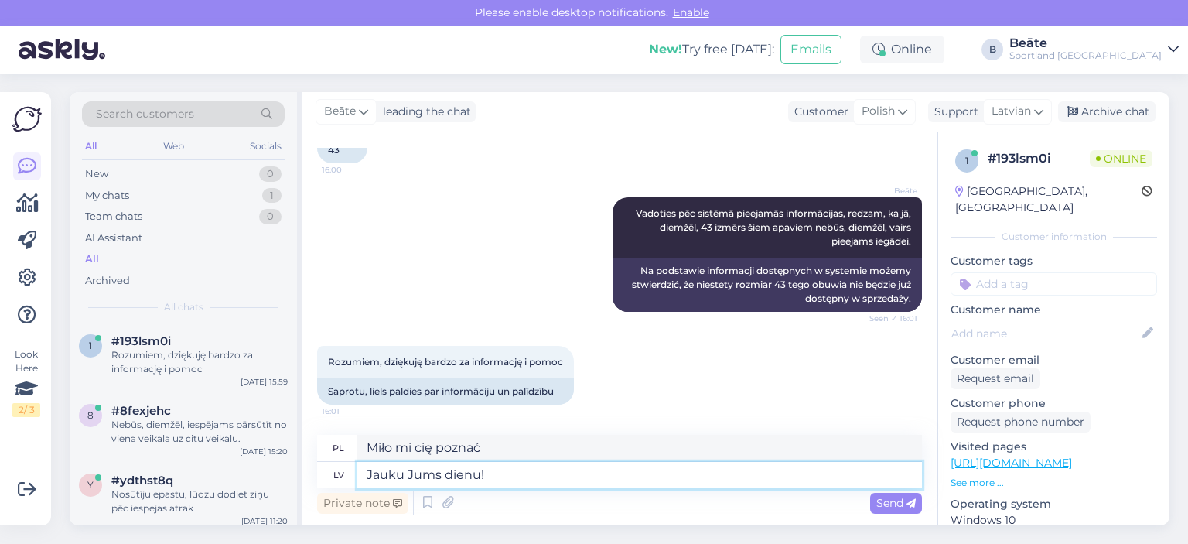
type textarea "Jauku Jums dienu! :"
type textarea "Miłego dnia!"
type textarea "Jauku Jums dienu! :)"
type textarea "Miłego dnia! :)"
type textarea "Jauku Jums dienu! :)"
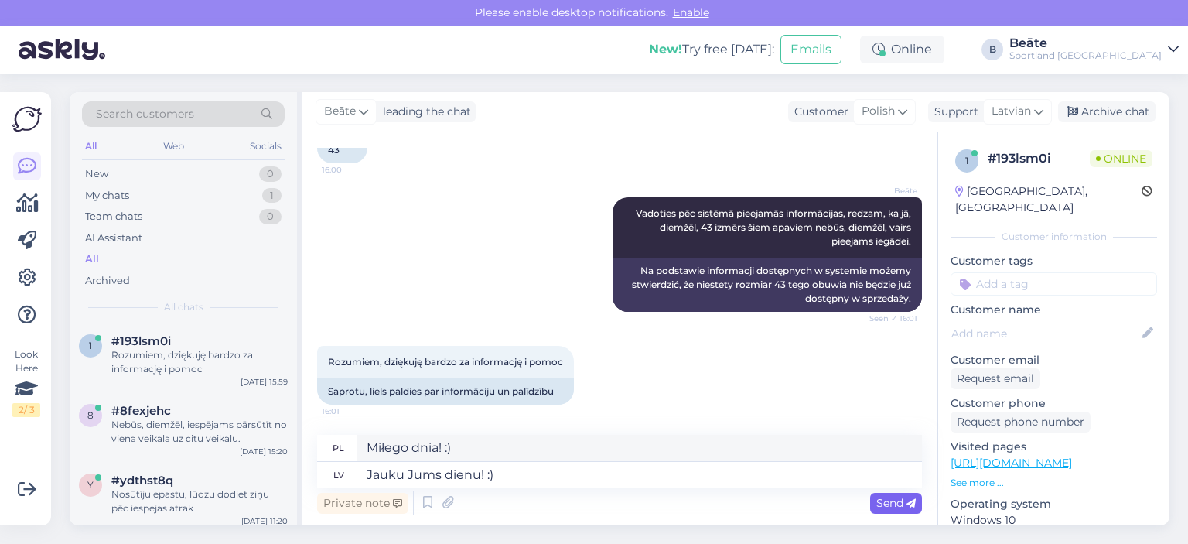
click at [899, 509] on span "Send" at bounding box center [895, 503] width 39 height 14
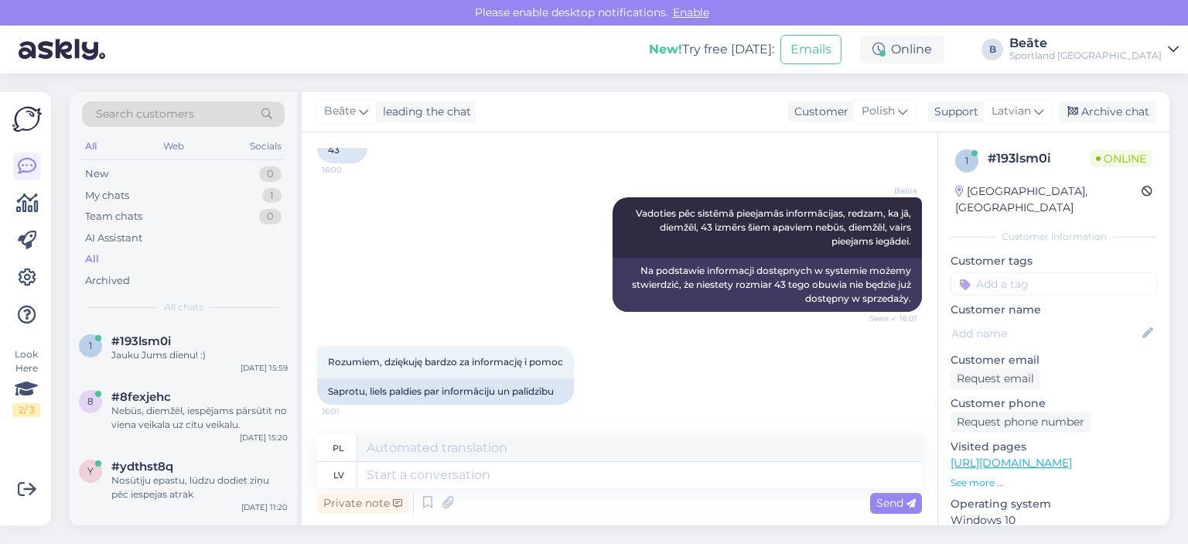
scroll to position [886, 0]
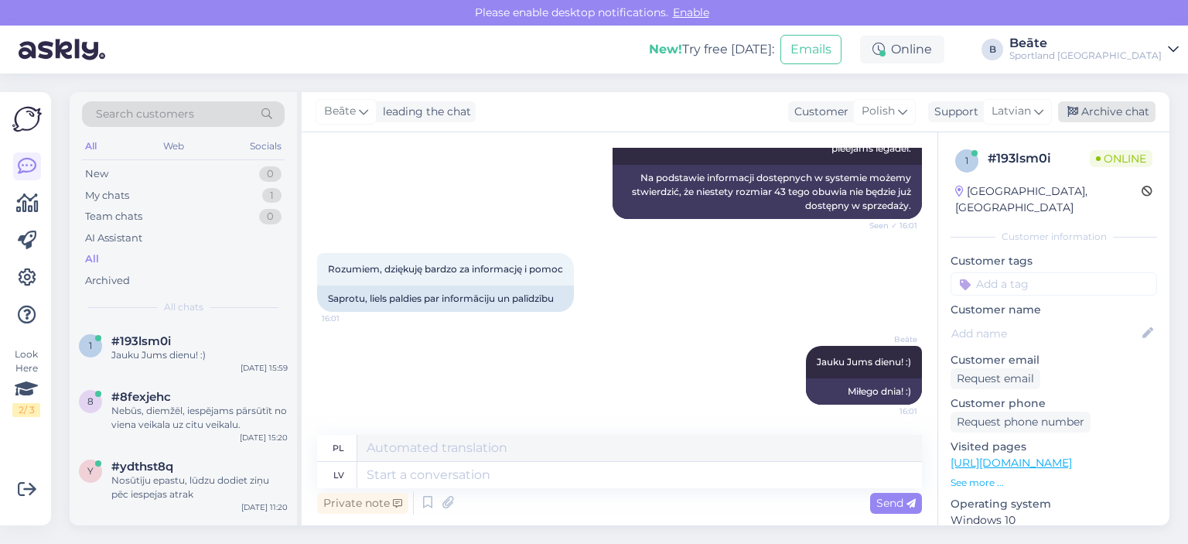
click at [1107, 106] on div "Archive chat" at bounding box center [1106, 111] width 97 height 21
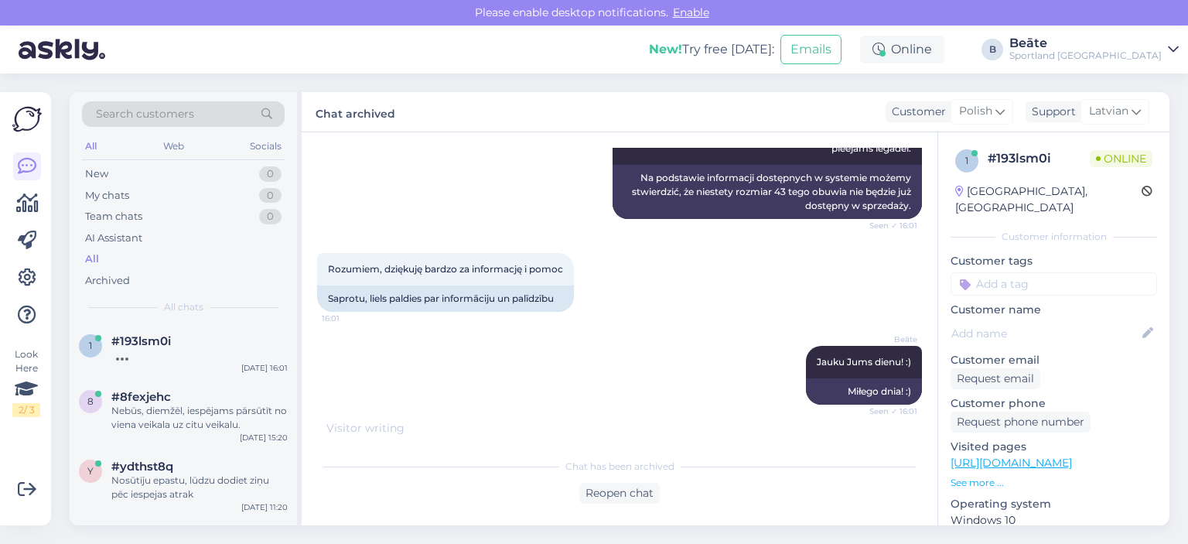
scroll to position [964, 0]
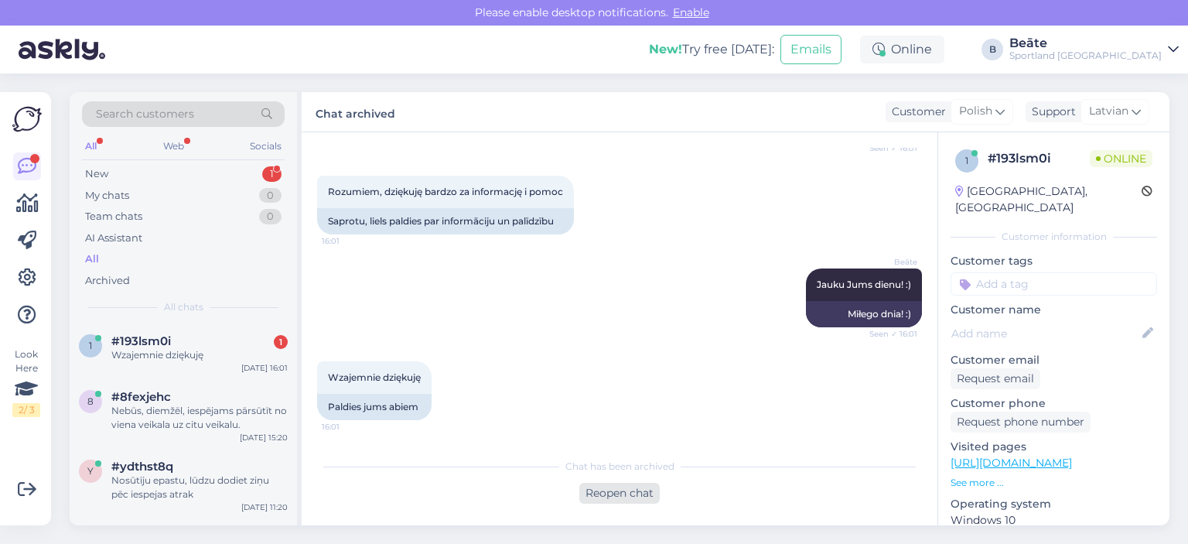
click at [634, 496] on div "Reopen chat" at bounding box center [619, 493] width 80 height 21
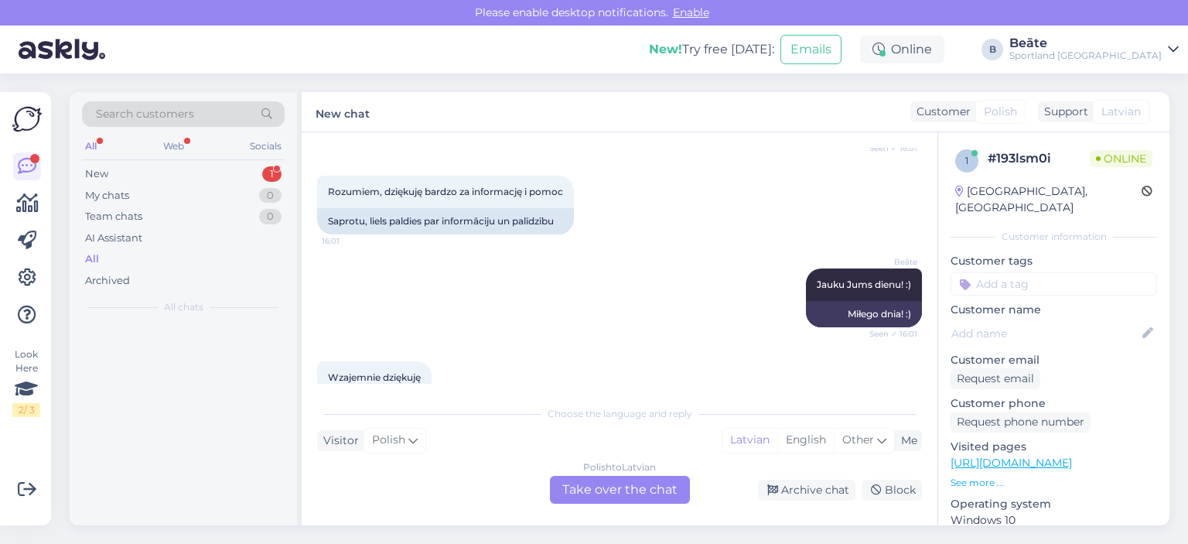
scroll to position [981, 0]
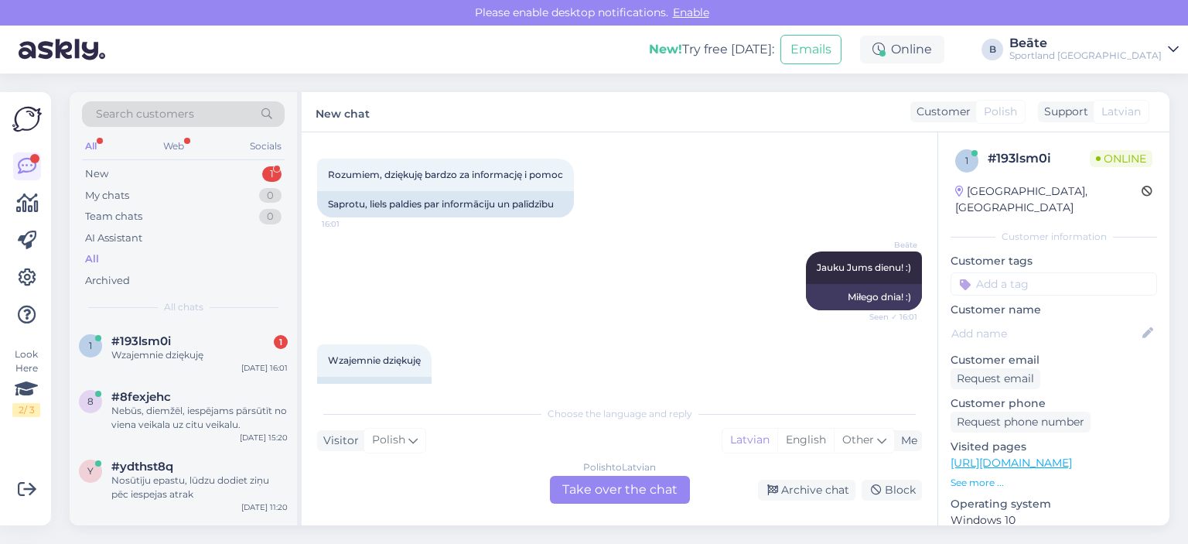
click at [654, 488] on div "Polish to Latvian Take over the chat" at bounding box center [620, 490] width 140 height 28
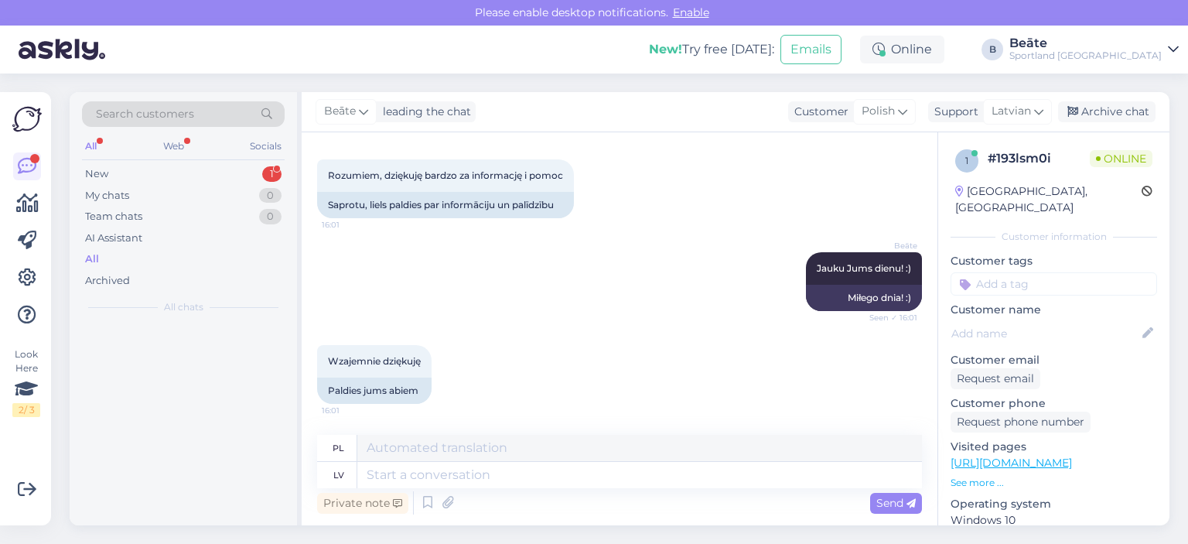
scroll to position [979, 0]
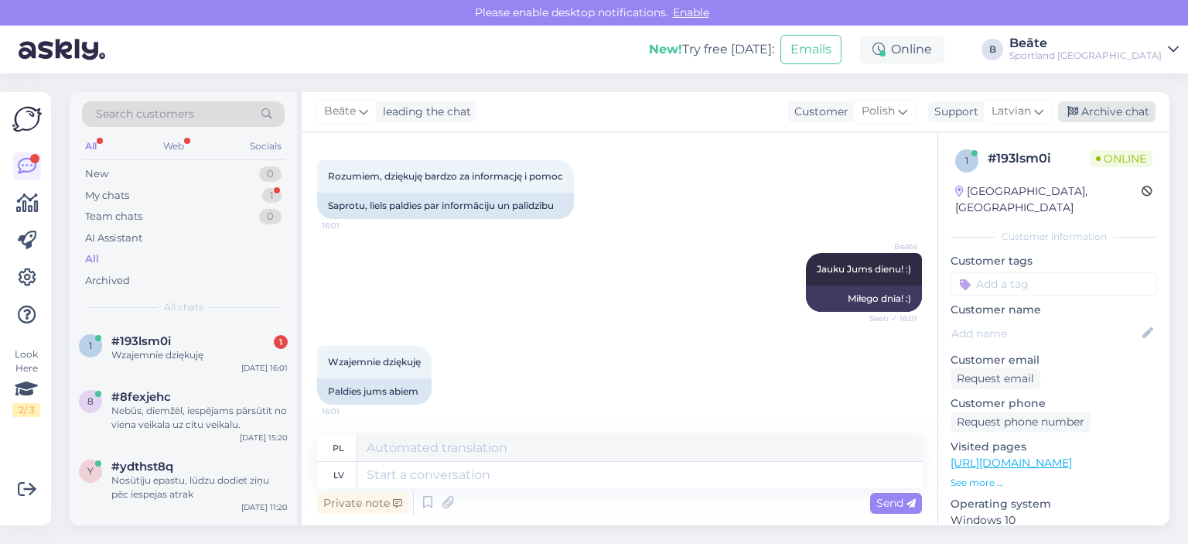
click at [1086, 108] on div "Archive chat" at bounding box center [1106, 111] width 97 height 21
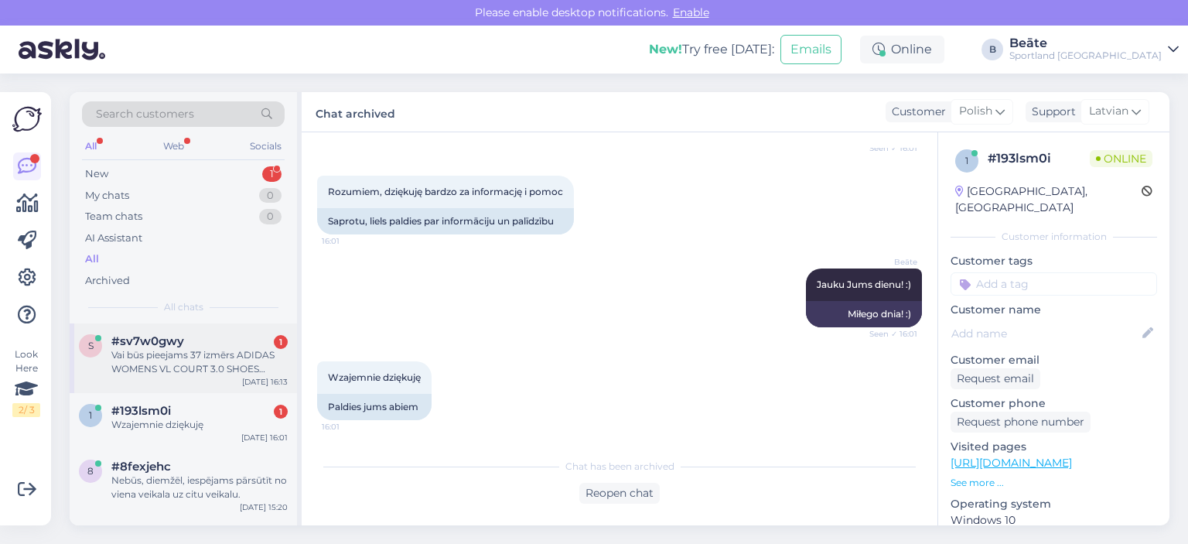
click at [201, 360] on div "Vai būs pieejams 37 izmērs ADIDAS WOMENS VL COURT 3.0 SHOES melnā krāsā?" at bounding box center [199, 362] width 176 height 28
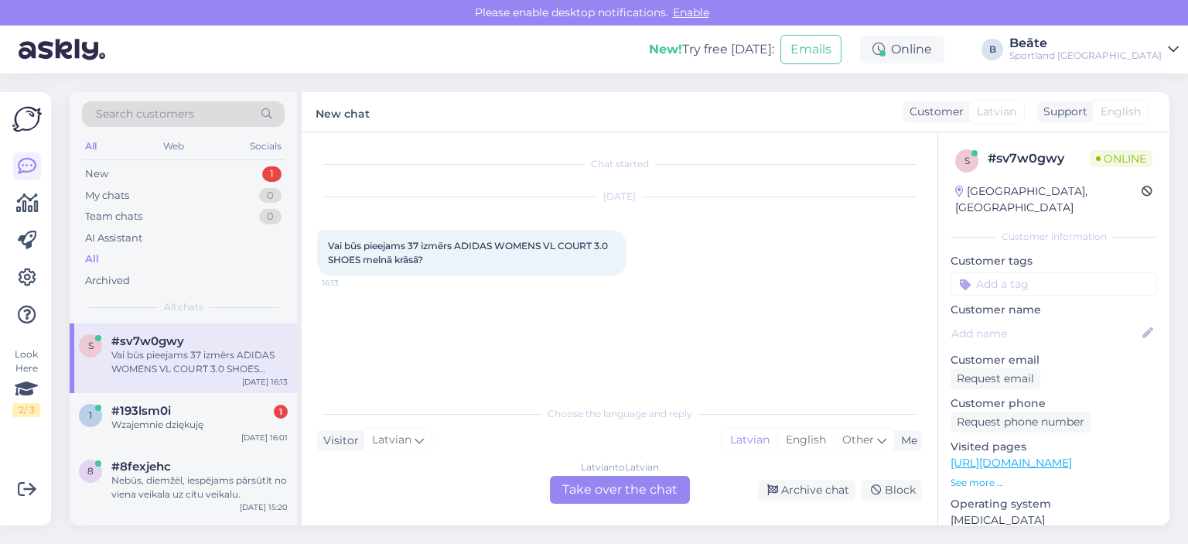
click at [648, 483] on div "Latvian to Latvian Take over the chat" at bounding box center [620, 490] width 140 height 28
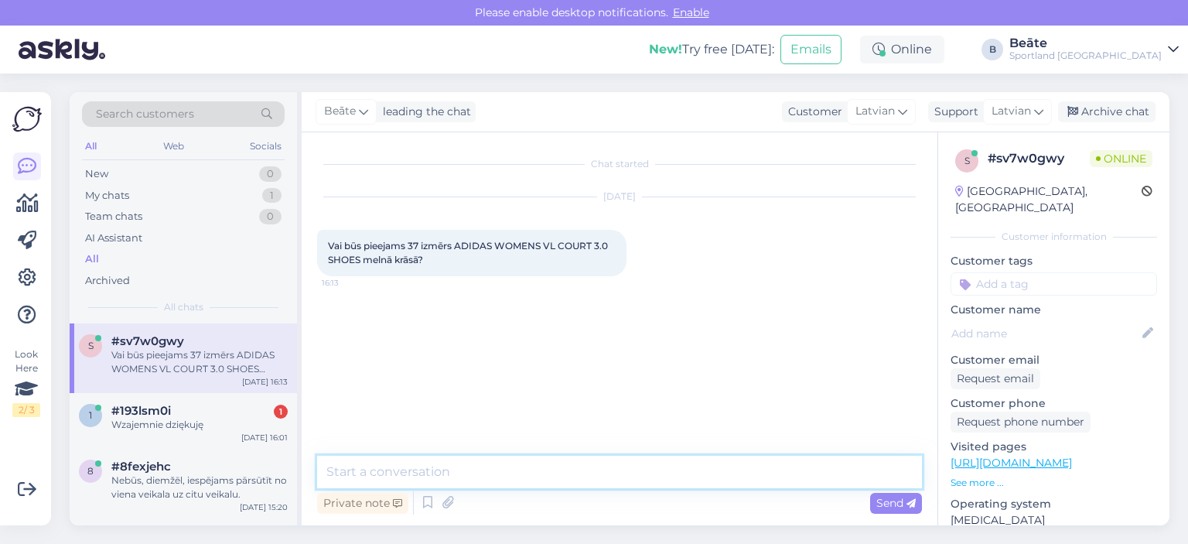
click at [650, 480] on textarea at bounding box center [619, 472] width 605 height 32
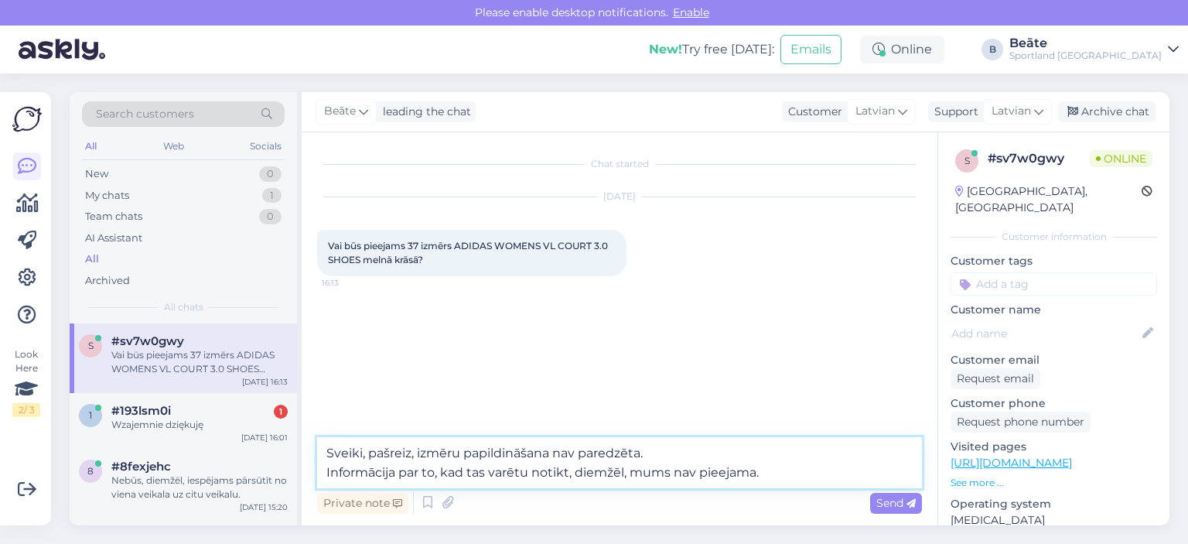
type textarea "Sveiki, pašreiz, izmēru papildināšana nav paredzēta. Informācija par to, kad ta…"
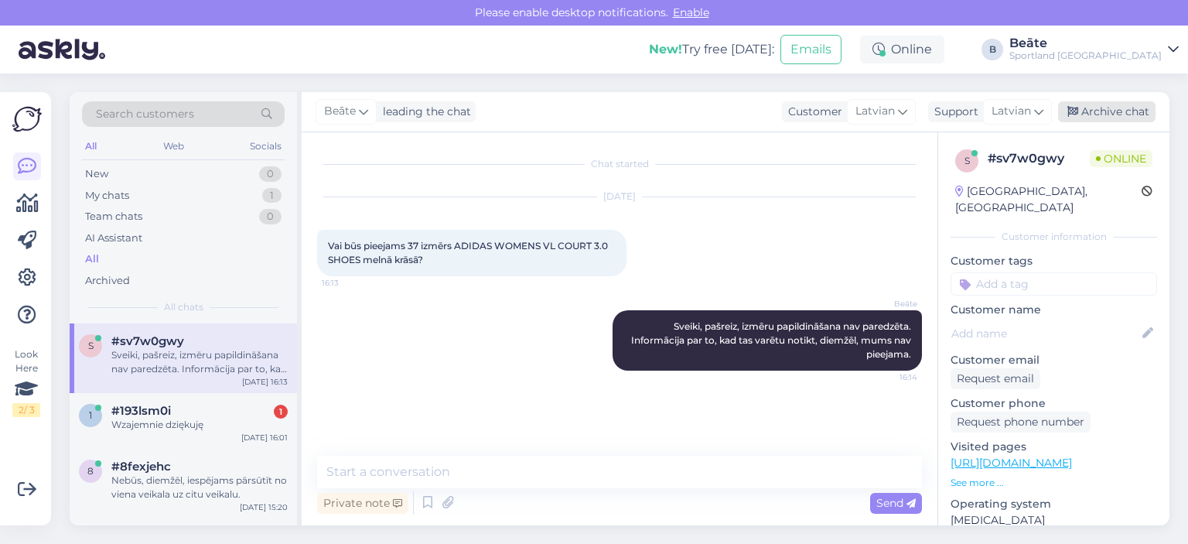
click at [1085, 106] on div "Archive chat" at bounding box center [1106, 111] width 97 height 21
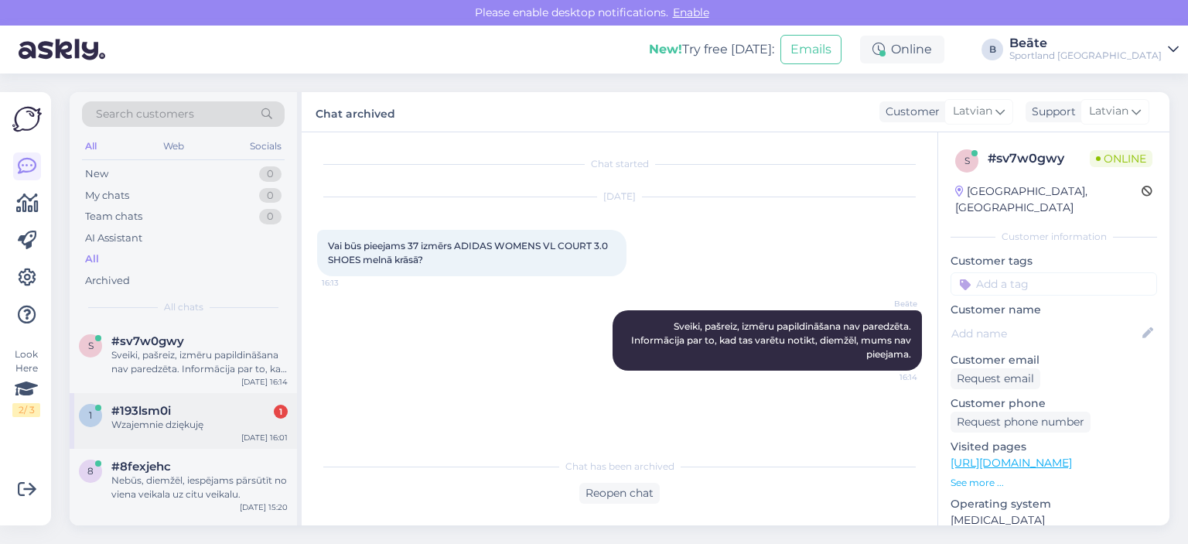
click at [180, 418] on div "Wzajemnie dziękuję" at bounding box center [199, 425] width 176 height 14
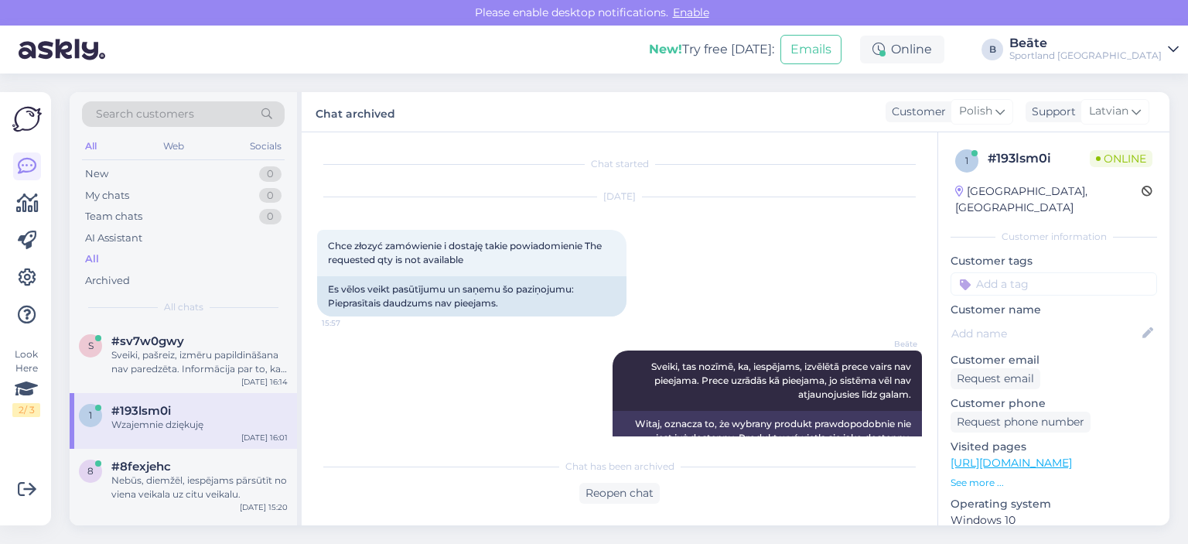
scroll to position [964, 0]
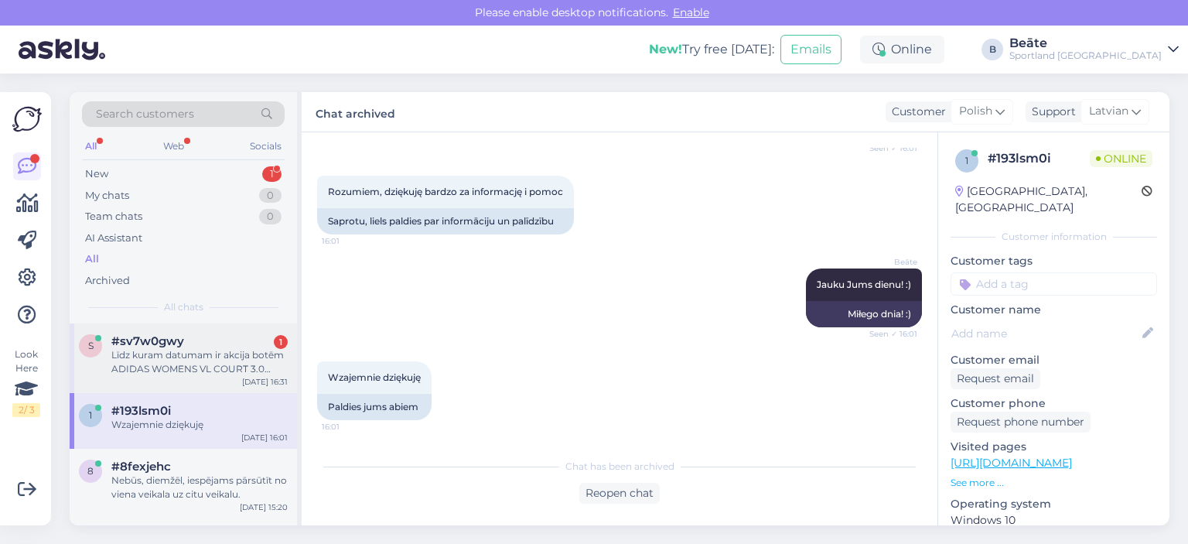
click at [176, 365] on div "Līdz kuram datumam ir akcija botēm ADIDAS WOMENS VL COURT 3.0 SHOES" at bounding box center [199, 362] width 176 height 28
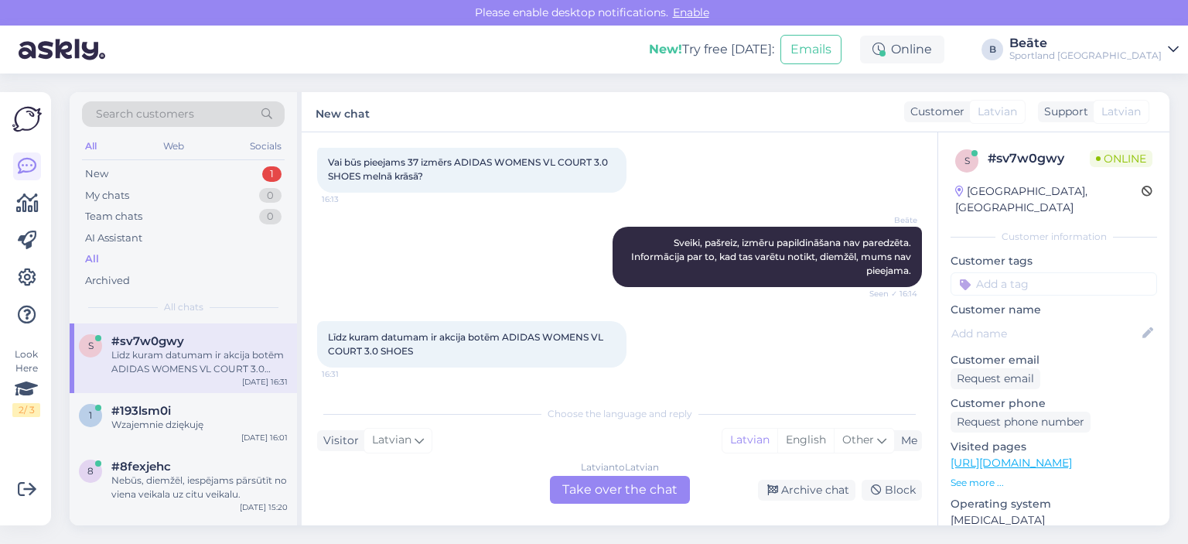
drag, startPoint x: 507, startPoint y: 336, endPoint x: 538, endPoint y: 350, distance: 33.9
click at [538, 350] on div "Līdz kuram datumam ir akcija botēm ADIDAS WOMENS VL COURT 3.0 SHOES 16:31" at bounding box center [471, 344] width 309 height 46
copy span "ADIDAS WOMENS VL COURT 3.0 SHOES"
click at [630, 491] on div "Latvian to Latvian Take over the chat" at bounding box center [620, 490] width 140 height 28
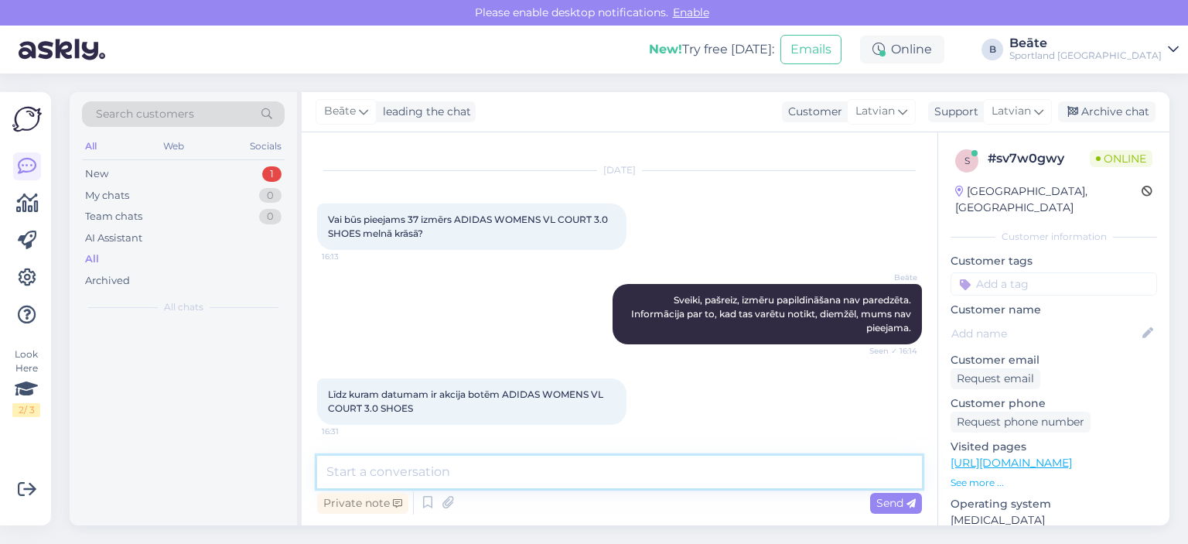
click at [678, 476] on textarea at bounding box center [619, 472] width 605 height 32
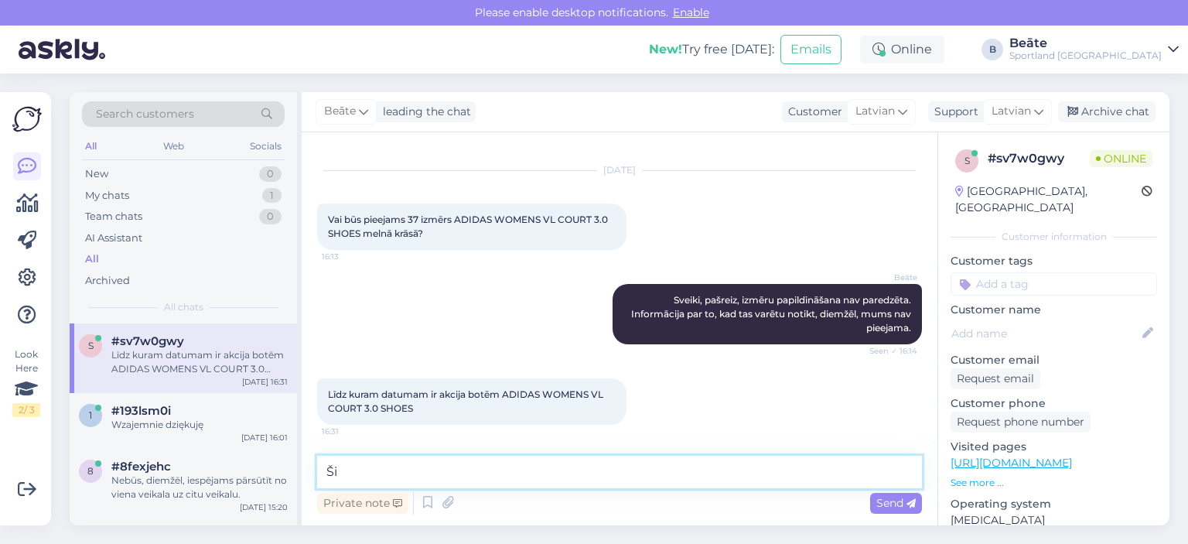
type textarea "Š"
click at [333, 469] on textarea "principā, kamēr prece būs pieejama." at bounding box center [619, 472] width 605 height 32
click at [579, 486] on textarea "Principā, kamēr prece būs pieejama." at bounding box center [619, 472] width 605 height 32
type textarea "Principā, kamēr prece būs pieejama."
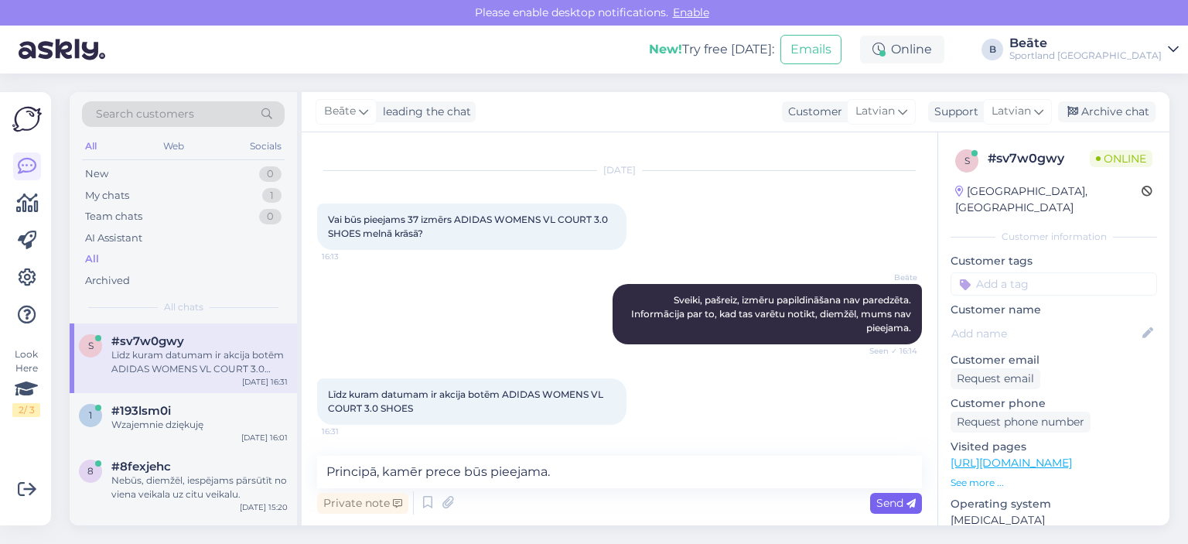
click at [888, 503] on span "Send" at bounding box center [895, 503] width 39 height 14
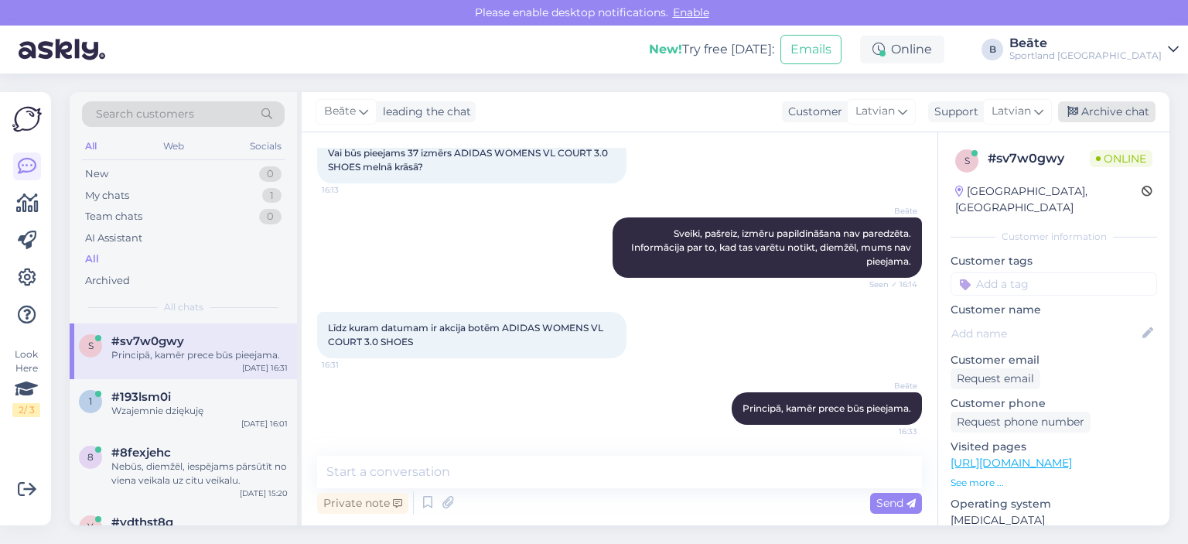
click at [1089, 109] on div "Archive chat" at bounding box center [1106, 111] width 97 height 21
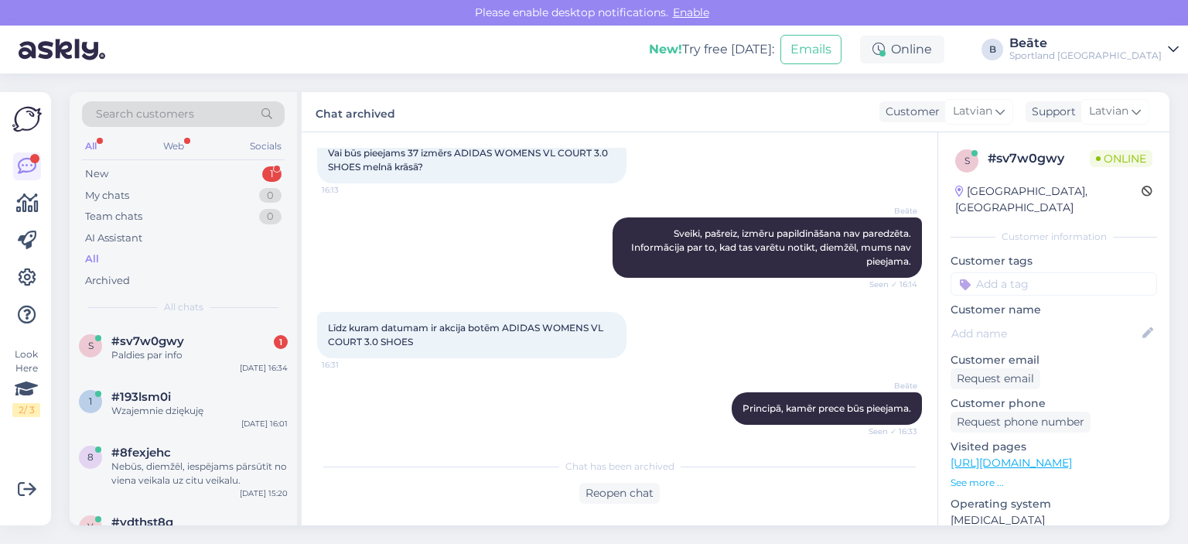
scroll to position [164, 0]
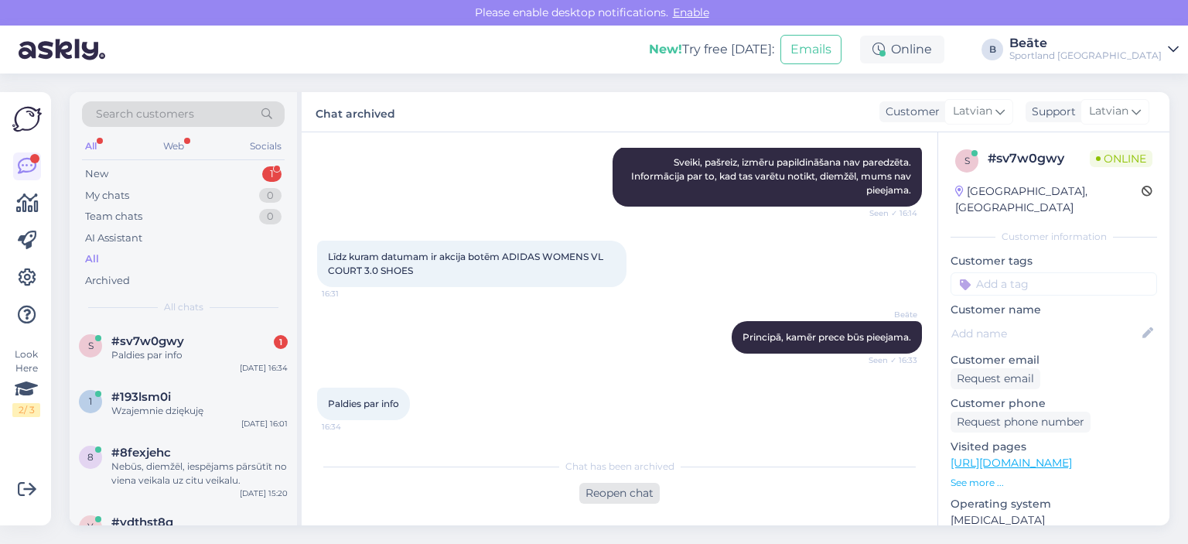
click at [614, 489] on div "Reopen chat" at bounding box center [619, 493] width 80 height 21
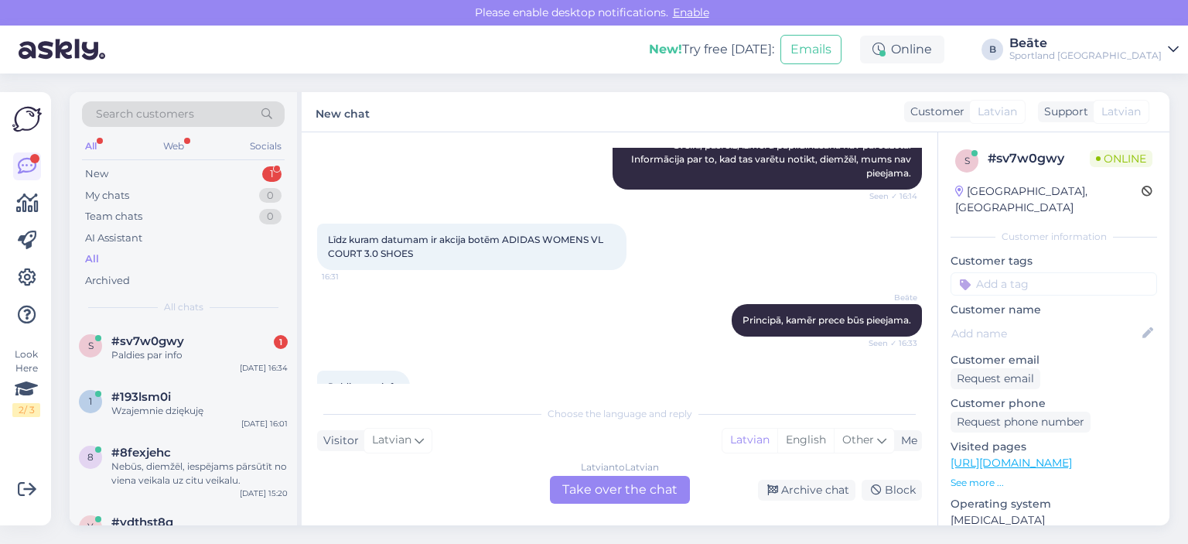
click at [614, 489] on div "Latvian to Latvian Take over the chat" at bounding box center [620, 490] width 140 height 28
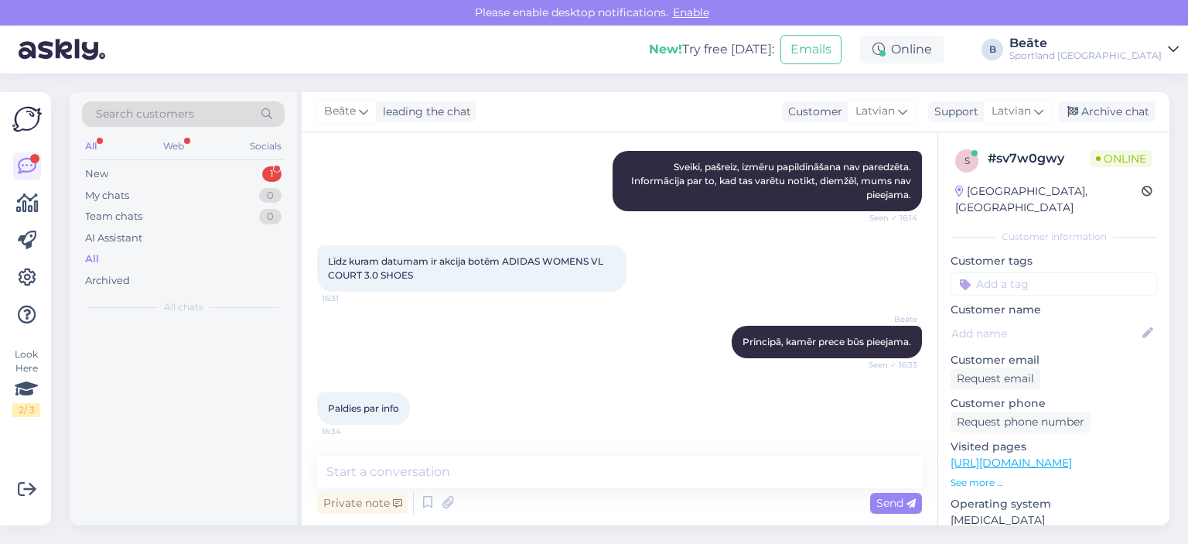
scroll to position [159, 0]
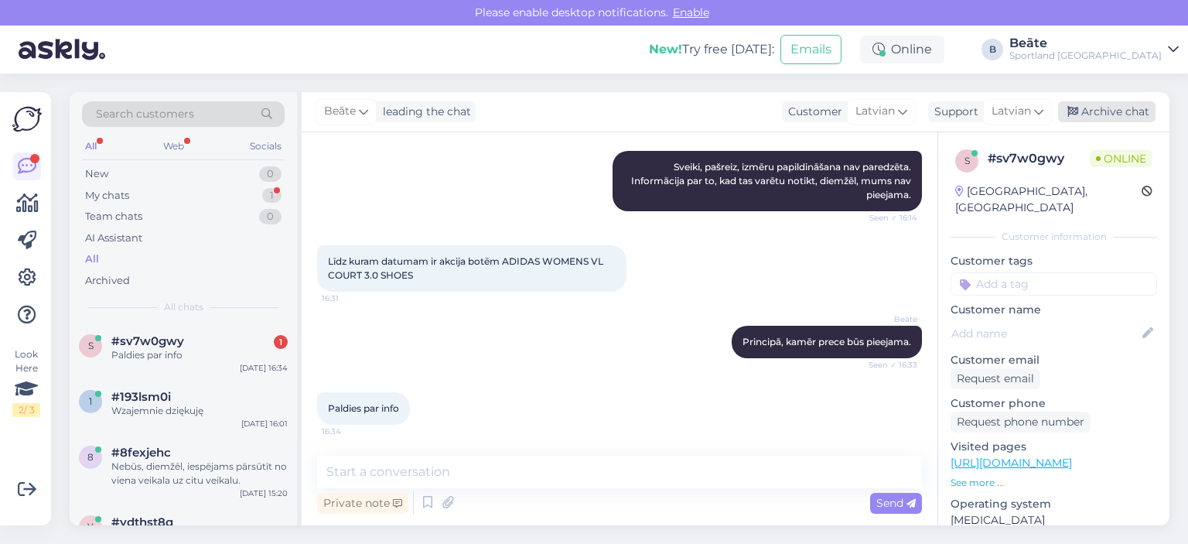
click at [1099, 105] on div "Archive chat" at bounding box center [1106, 111] width 97 height 21
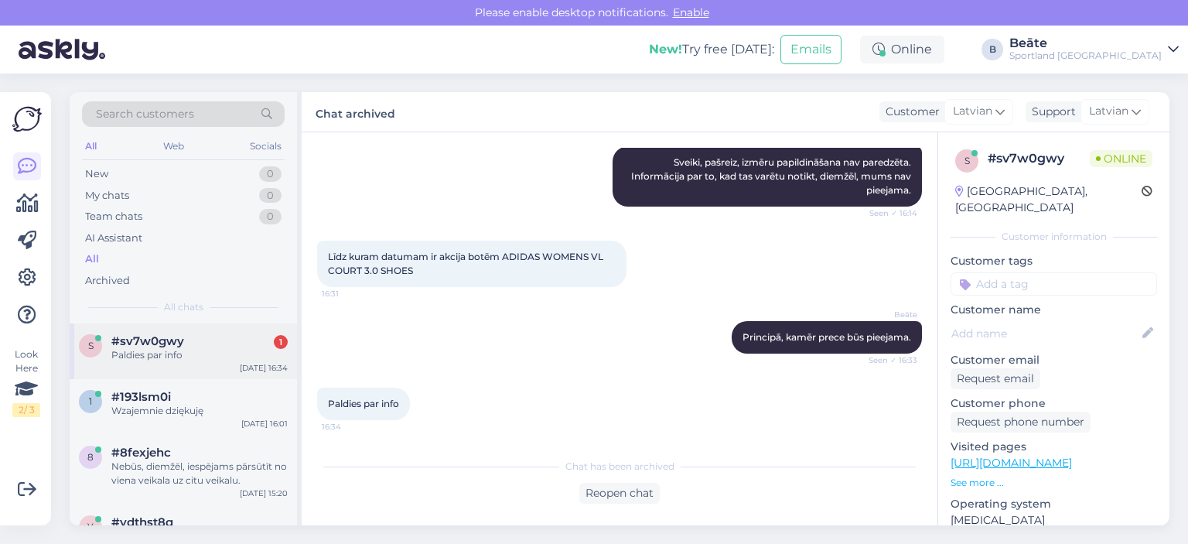
click at [197, 364] on div "s #sv7w0gwy 1 Paldies par info [DATE] 16:34" at bounding box center [183, 351] width 227 height 56
